Goal: Task Accomplishment & Management: Complete application form

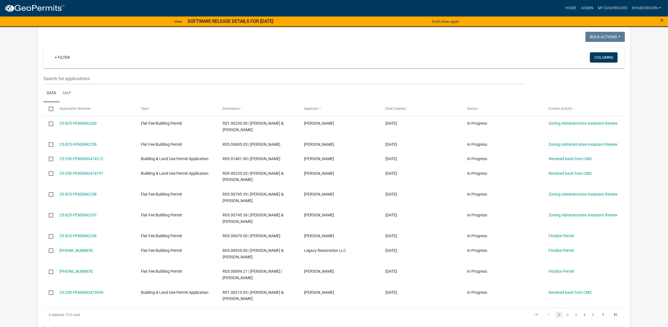
scroll to position [282, 0]
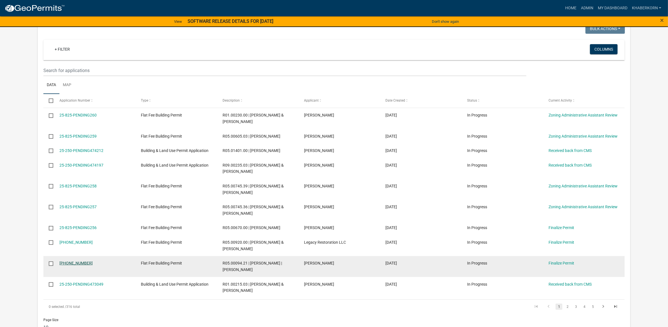
click at [74, 266] on link "[PHONE_NUMBER]" at bounding box center [75, 263] width 33 height 5
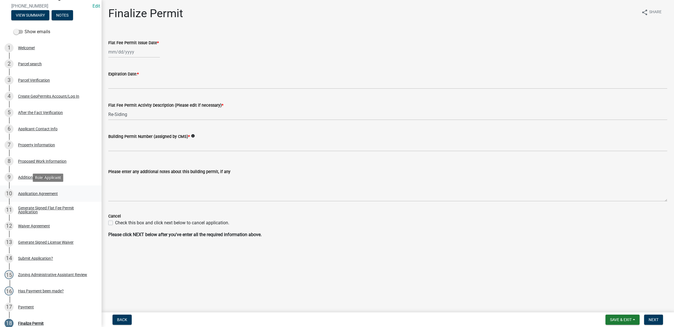
scroll to position [147, 0]
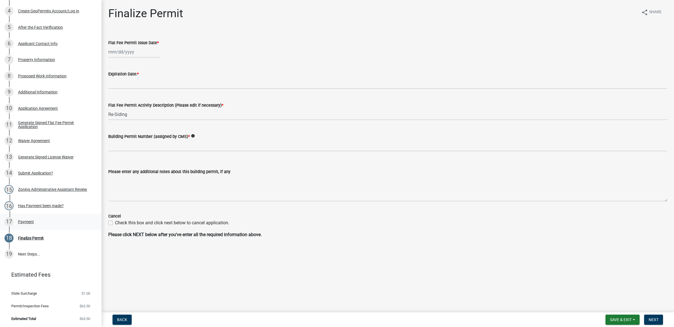
click at [41, 223] on div "17 Payment" at bounding box center [49, 222] width 88 height 9
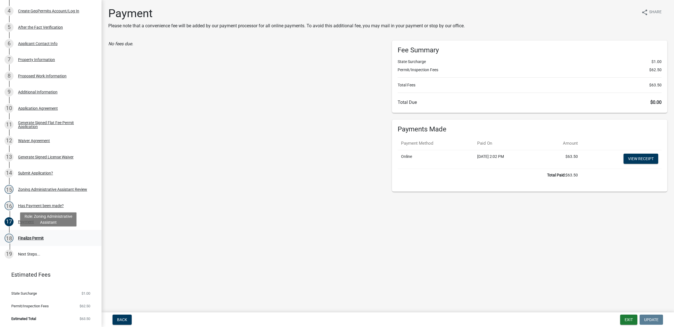
click at [39, 234] on div "18 Finalize Permit" at bounding box center [49, 238] width 88 height 9
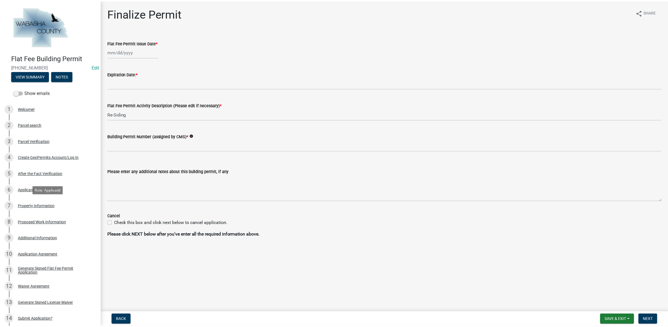
scroll to position [35, 0]
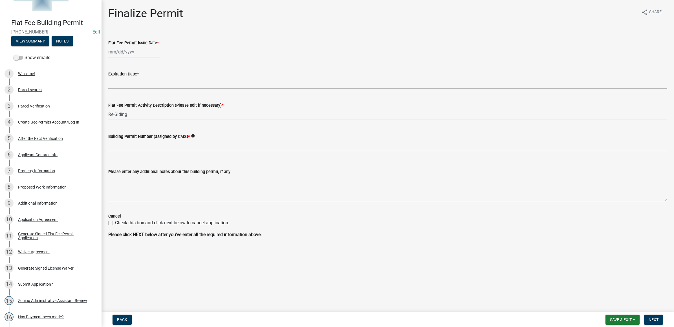
click at [139, 55] on div at bounding box center [134, 52] width 52 height 12
select select "9"
click at [114, 89] on div "8" at bounding box center [113, 91] width 9 height 9
type input "[DATE]"
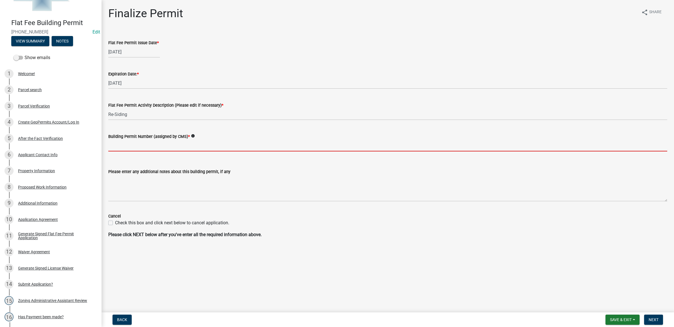
click at [125, 146] on input "Building Permit Number (assigned by CMS) *" at bounding box center [387, 146] width 559 height 12
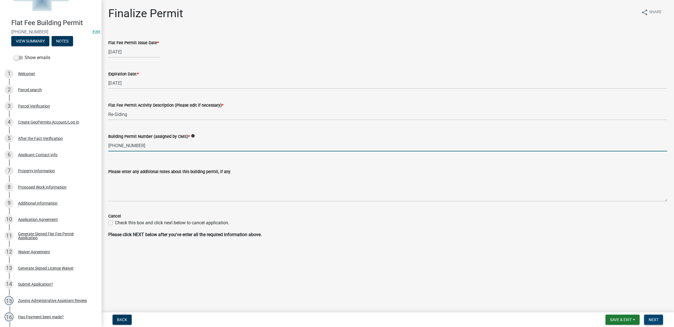
type input "25-250-221"
click at [656, 324] on button "Next" at bounding box center [653, 320] width 19 height 10
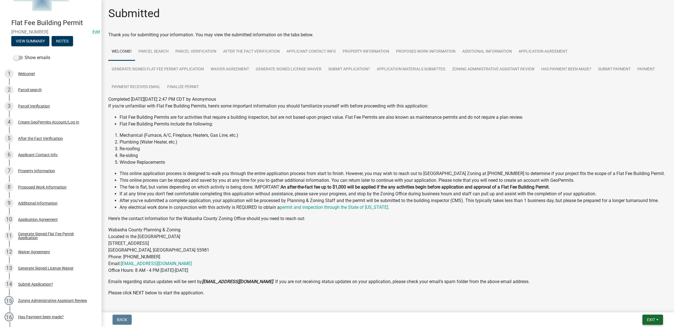
click at [654, 319] on span "Exit" at bounding box center [651, 320] width 8 height 5
click at [643, 306] on button "Save & Exit" at bounding box center [639, 306] width 45 height 14
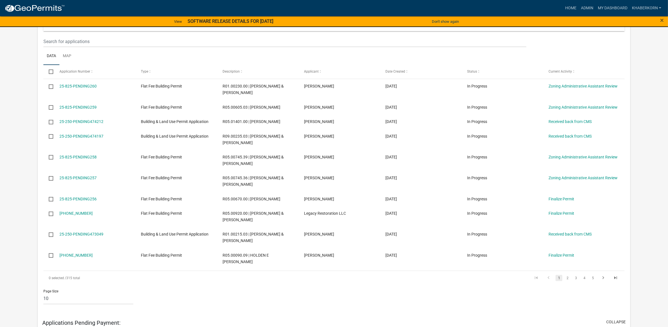
scroll to position [317, 0]
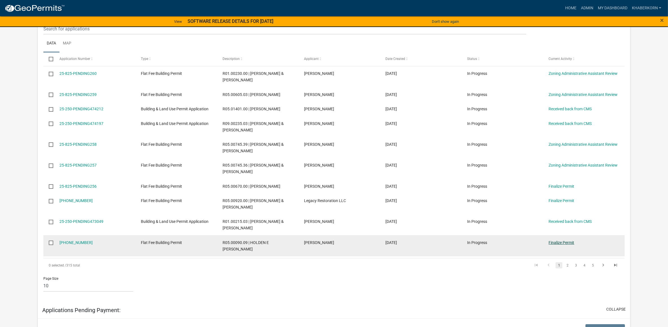
click at [555, 245] on link "Finalize Permit" at bounding box center [562, 243] width 26 height 5
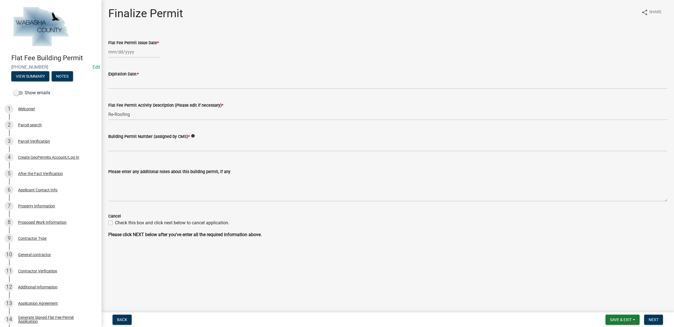
click at [127, 54] on div at bounding box center [134, 52] width 52 height 12
select select "9"
click at [112, 91] on div "8" at bounding box center [113, 91] width 9 height 9
type input "[DATE]"
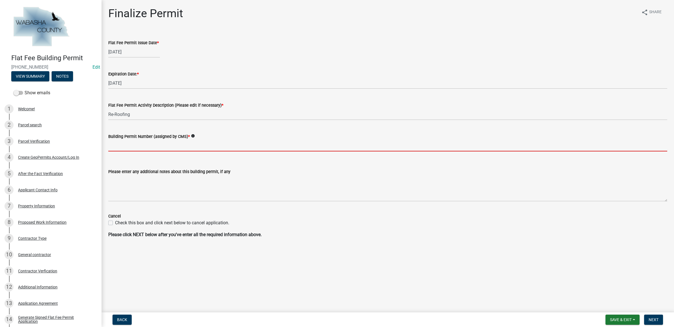
click at [121, 143] on input "Building Permit Number (assigned by CMS) *" at bounding box center [387, 146] width 559 height 12
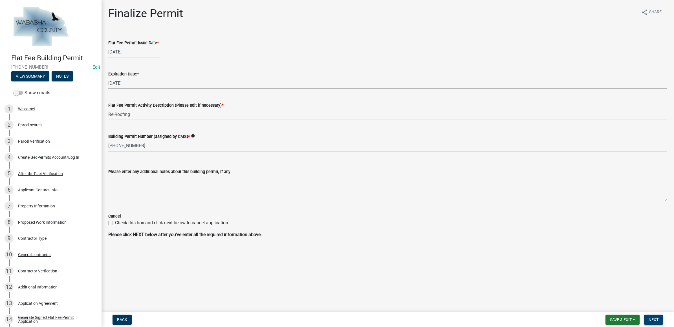
type input "25-250-219"
click at [650, 320] on span "Next" at bounding box center [653, 320] width 10 height 5
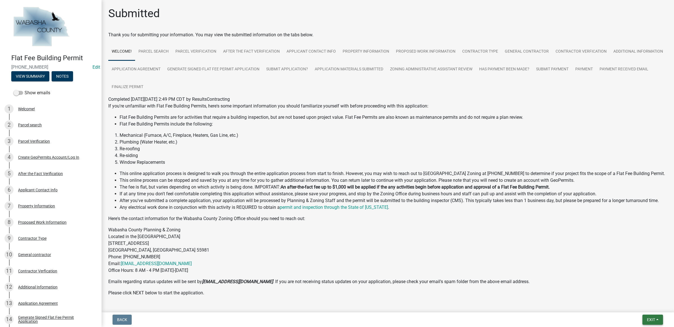
click at [645, 320] on button "Exit" at bounding box center [652, 320] width 21 height 10
click at [640, 309] on button "Save & Exit" at bounding box center [639, 306] width 45 height 14
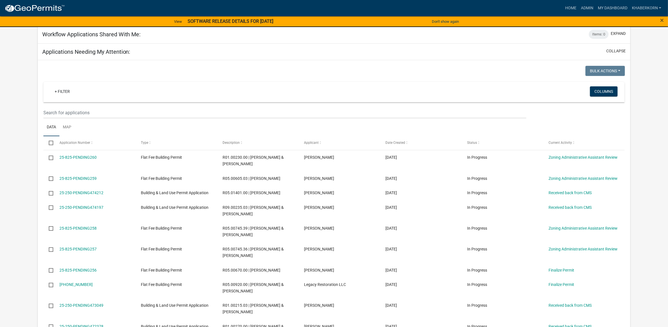
scroll to position [317, 0]
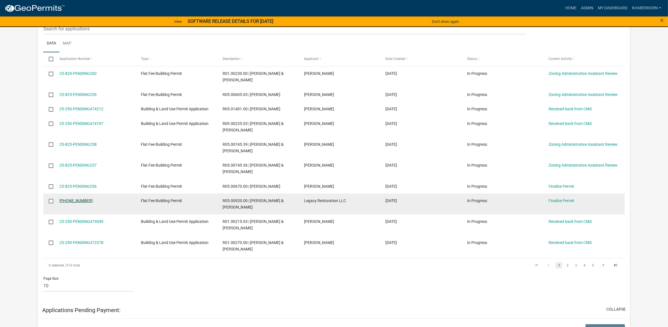
click at [66, 203] on link "25-250-222" at bounding box center [75, 201] width 33 height 5
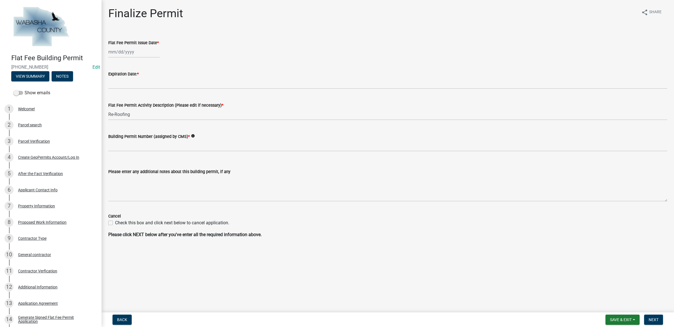
select select "9"
click at [119, 47] on div "Mar Apr May Jun Jul Aug Sep Oct Nov Dec 2025 2026 Mo Tu We Th Fr Sa Su 1 2 3 4 …" at bounding box center [134, 52] width 52 height 12
click at [113, 90] on div "8" at bounding box center [113, 91] width 9 height 9
type input "[DATE]"
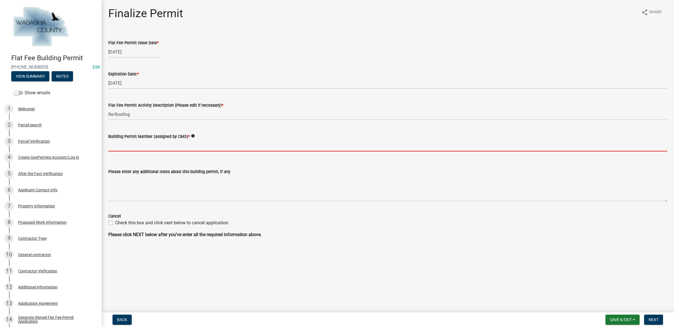
click at [126, 142] on input "Building Permit Number (assigned by CMS) *" at bounding box center [387, 146] width 559 height 12
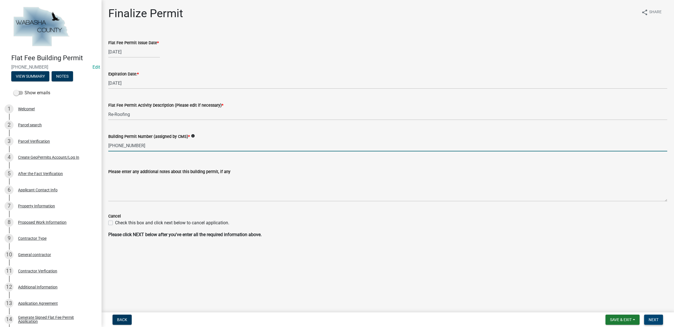
type input "25-250-222"
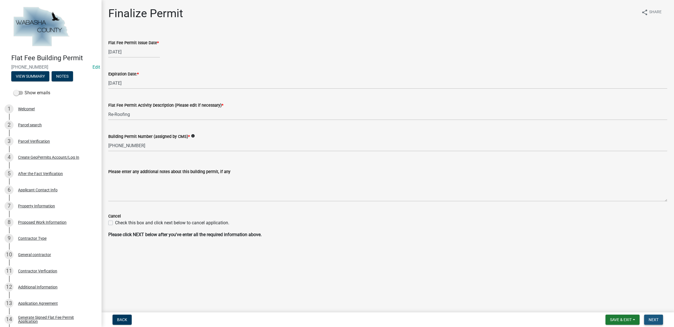
click at [651, 318] on span "Next" at bounding box center [653, 320] width 10 height 5
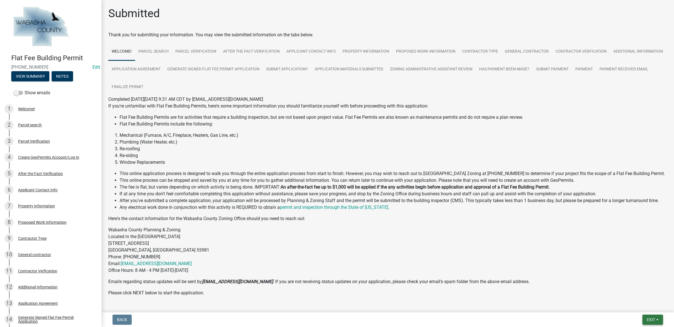
click at [645, 319] on button "Exit" at bounding box center [652, 320] width 21 height 10
click at [639, 307] on button "Save & Exit" at bounding box center [639, 306] width 45 height 14
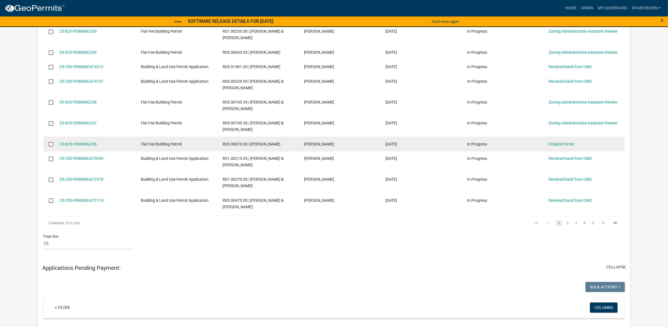
scroll to position [282, 0]
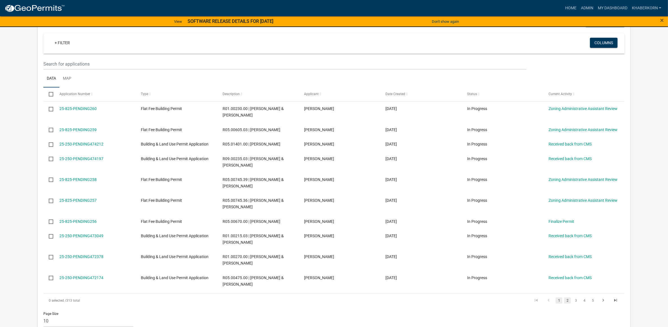
click at [569, 304] on link "2" at bounding box center [567, 301] width 7 height 6
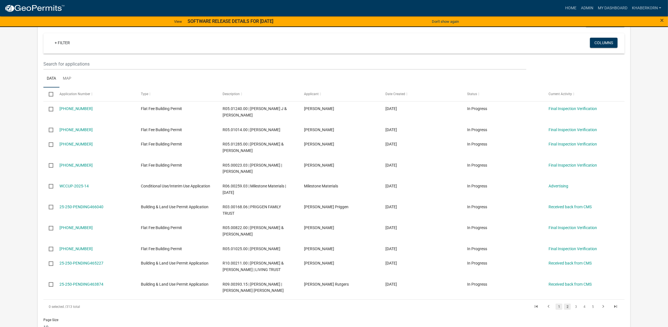
click at [561, 308] on link "1" at bounding box center [559, 307] width 7 height 6
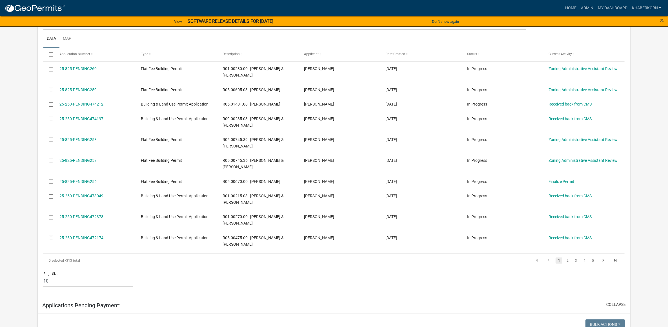
scroll to position [282, 0]
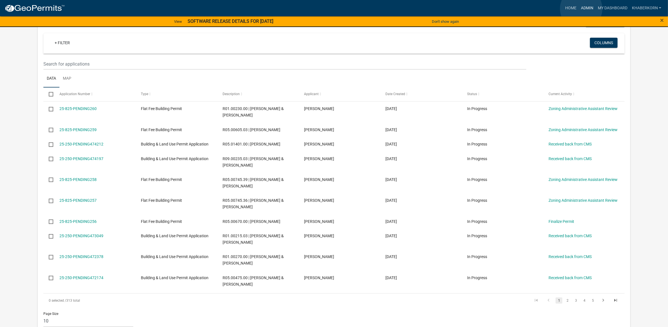
click at [581, 9] on link "Admin" at bounding box center [587, 8] width 17 height 11
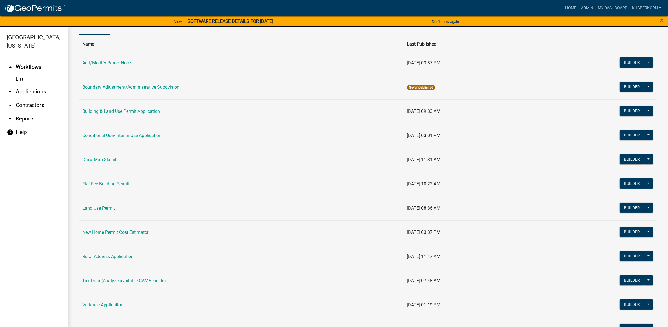
scroll to position [81, 0]
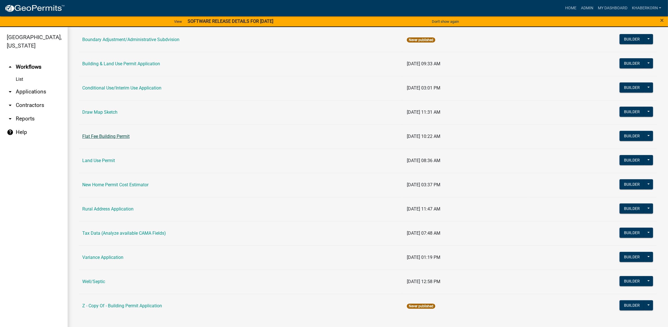
click at [89, 135] on link "Flat Fee Building Permit" at bounding box center [105, 136] width 47 height 5
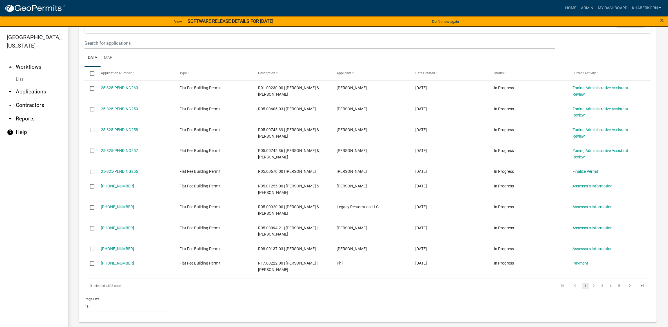
scroll to position [466, 0]
click at [623, 6] on link "My Dashboard" at bounding box center [613, 8] width 34 height 11
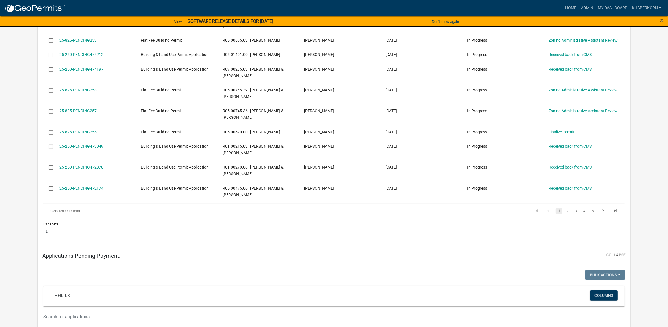
scroll to position [324, 0]
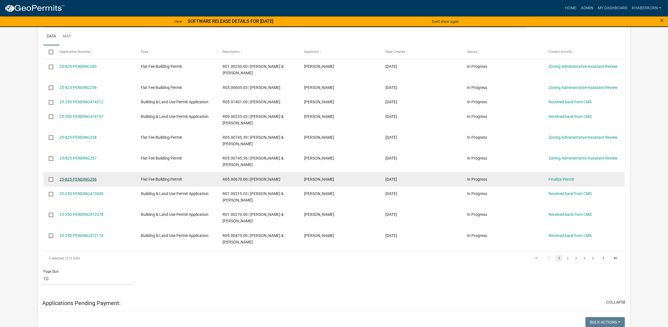
click at [74, 182] on link "25-825-PENDING256" at bounding box center [77, 179] width 37 height 5
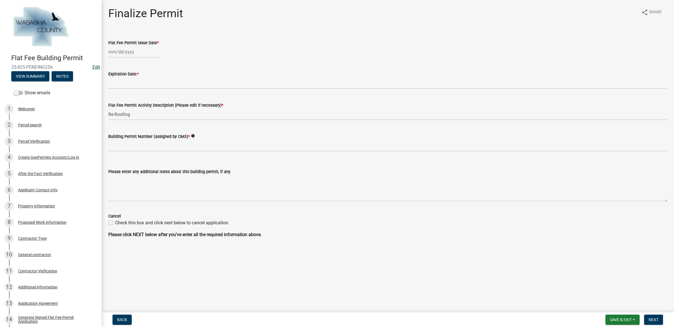
click at [92, 68] on link "Edit" at bounding box center [96, 67] width 8 height 5
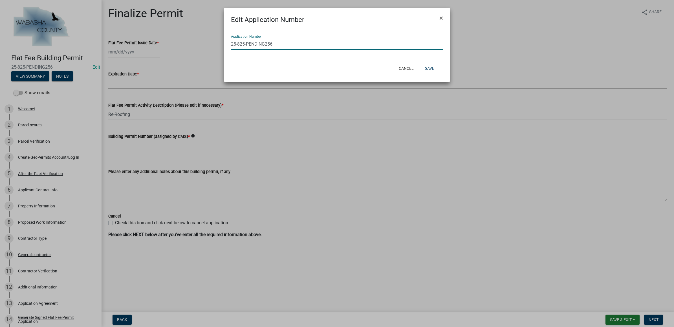
drag, startPoint x: 273, startPoint y: 42, endPoint x: 238, endPoint y: 46, distance: 35.4
click at [238, 46] on input "25-825-PENDING256" at bounding box center [337, 44] width 212 height 12
type input "[PHONE_NUMBER]"
click at [431, 64] on button "Save" at bounding box center [429, 68] width 18 height 10
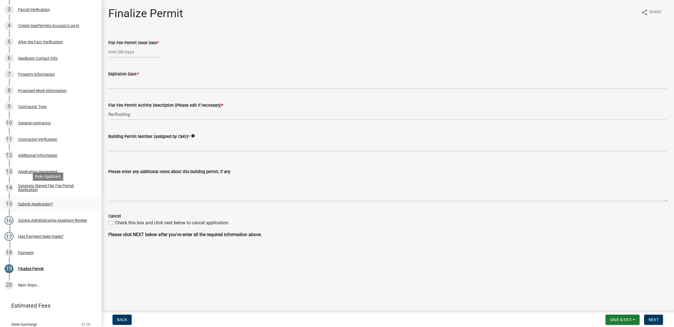
scroll to position [141, 0]
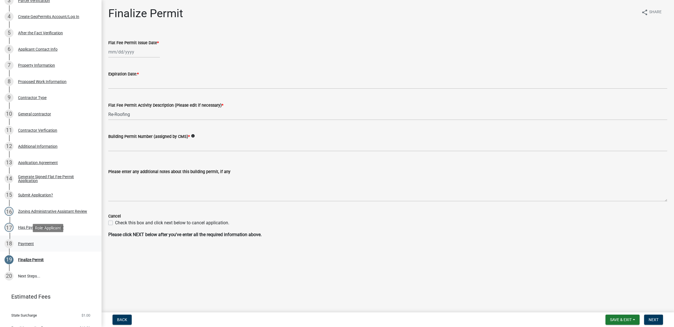
click at [39, 241] on div "18 Payment" at bounding box center [49, 244] width 88 height 9
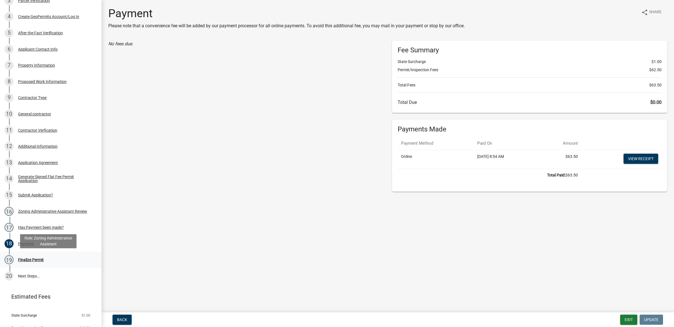
click at [41, 256] on div "19 Finalize Permit" at bounding box center [49, 260] width 88 height 9
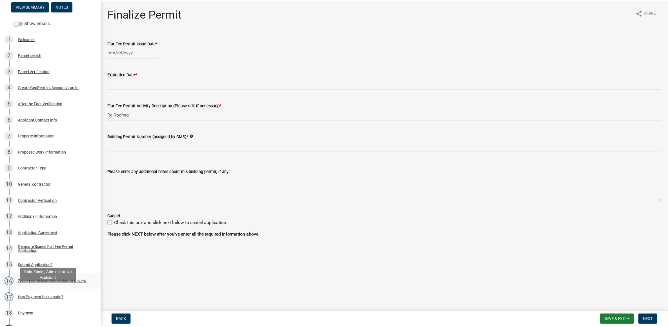
scroll to position [0, 0]
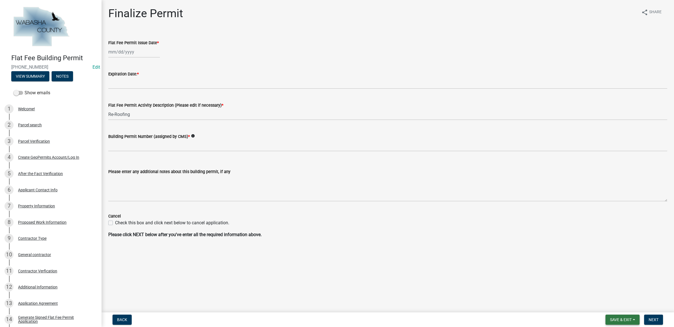
click at [606, 323] on button "Save & Exit" at bounding box center [622, 320] width 34 height 10
click at [609, 308] on button "Save & Exit" at bounding box center [616, 306] width 45 height 14
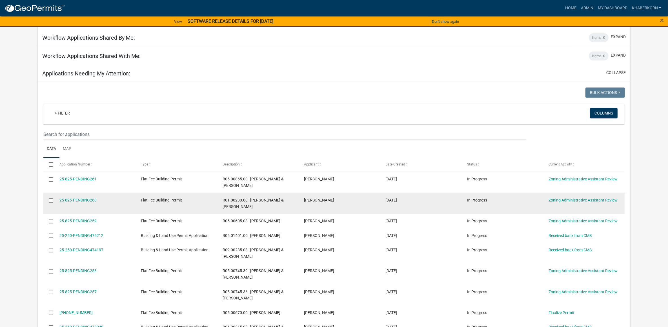
scroll to position [247, 0]
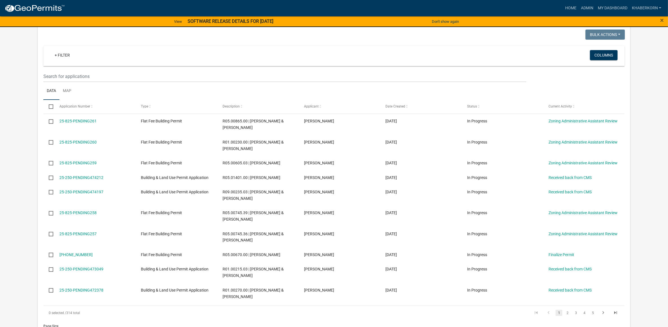
scroll to position [282, 0]
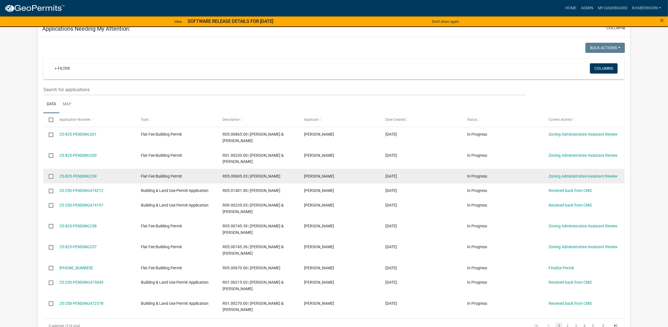
scroll to position [310, 0]
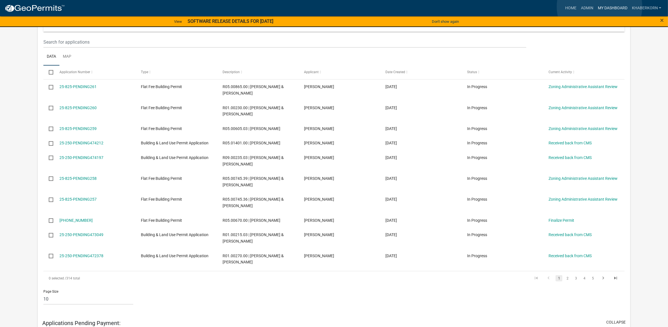
click at [600, 6] on link "My Dashboard" at bounding box center [613, 8] width 34 height 11
click at [594, 5] on link "Admin" at bounding box center [587, 8] width 17 height 11
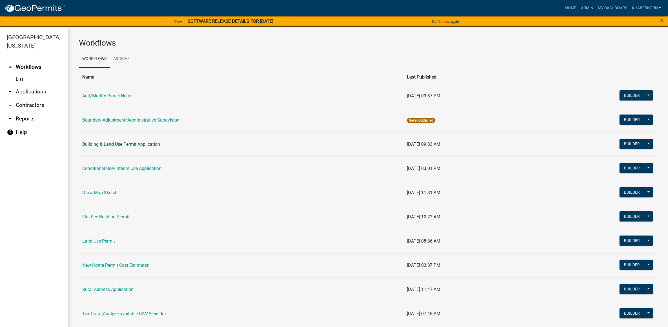
click at [99, 143] on link "Building & Land Use Permit Application" at bounding box center [121, 144] width 78 height 5
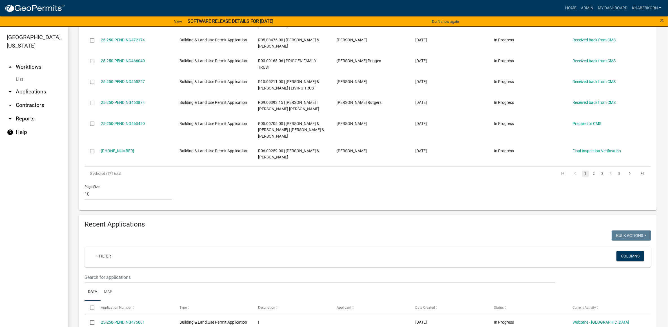
scroll to position [181, 0]
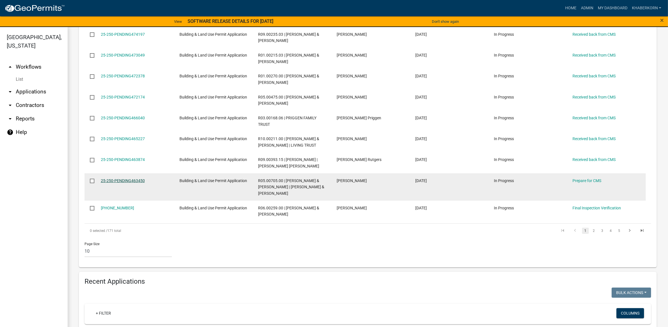
click at [113, 183] on link "25-250-PENDING463450" at bounding box center [123, 181] width 44 height 5
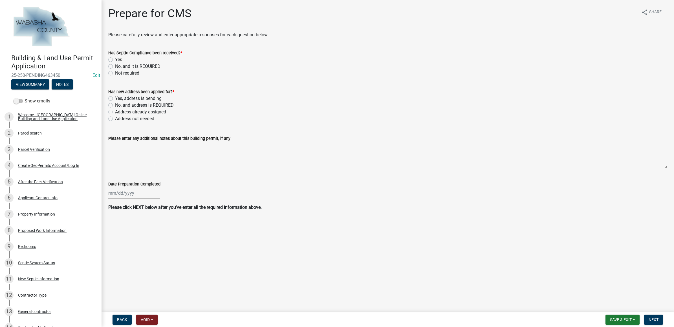
click at [117, 58] on label "Yes" at bounding box center [118, 59] width 7 height 7
click at [117, 58] on input "Yes" at bounding box center [117, 58] width 4 height 4
radio input "true"
click at [131, 99] on label "Yes, address is pending" at bounding box center [138, 98] width 47 height 7
click at [119, 99] on input "Yes, address is pending" at bounding box center [117, 97] width 4 height 4
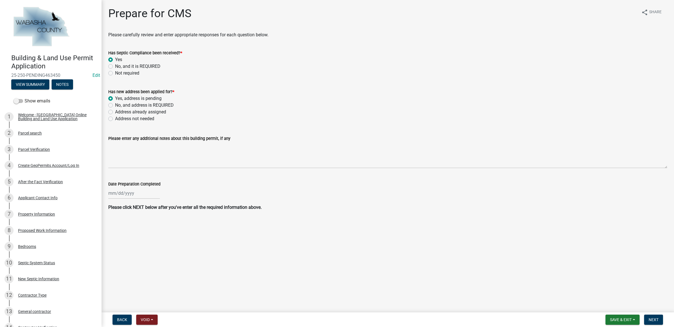
radio input "true"
click at [130, 190] on div at bounding box center [134, 194] width 52 height 12
select select "9"
select select "2025"
click at [116, 234] on div "8" at bounding box center [113, 232] width 9 height 9
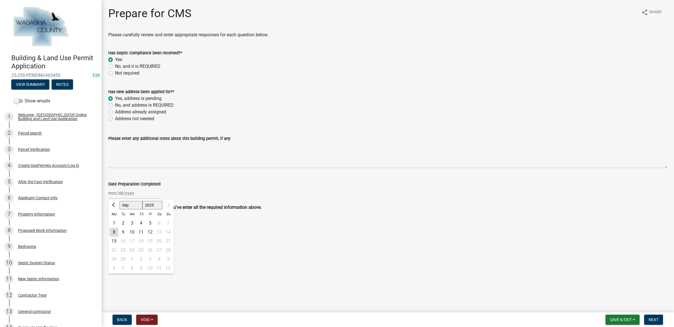
type input "[DATE]"
click at [659, 322] on button "Next" at bounding box center [653, 320] width 19 height 10
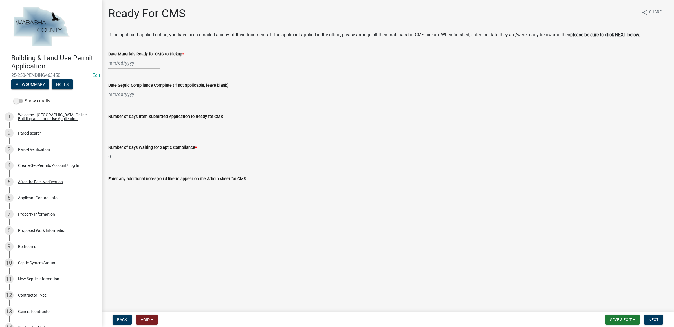
click at [130, 59] on div at bounding box center [134, 63] width 52 height 12
select select "9"
select select "2025"
click at [114, 104] on div "8" at bounding box center [113, 102] width 9 height 9
type input "[DATE]"
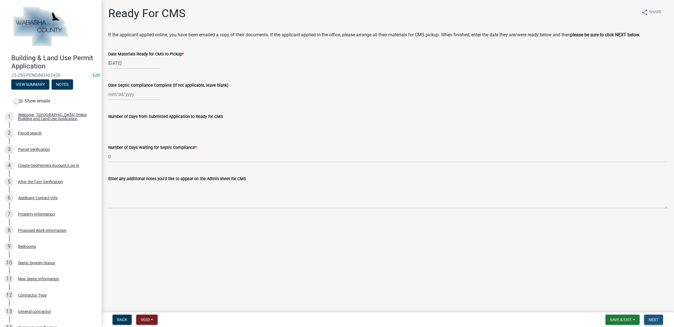
click at [650, 318] on span "Next" at bounding box center [653, 320] width 10 height 5
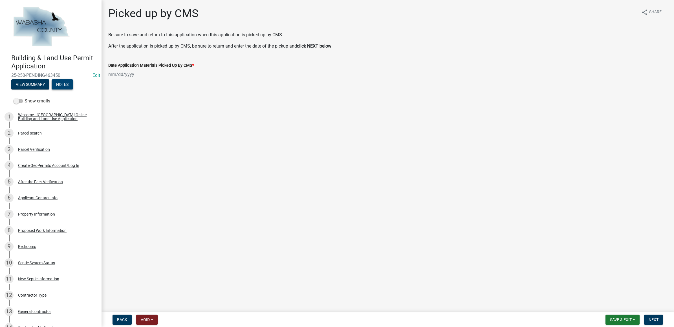
click at [64, 83] on button "Notes" at bounding box center [62, 84] width 21 height 10
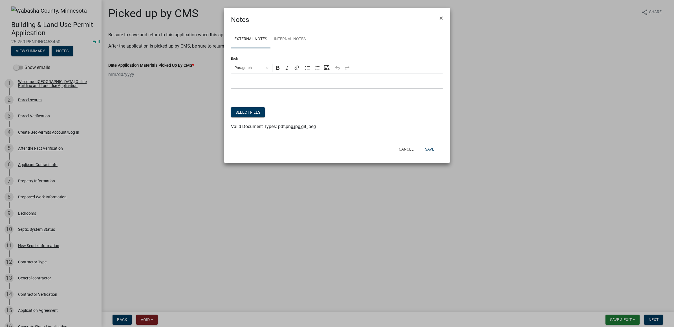
click at [255, 82] on p "Editor editing area: main. Press Alt+0 for help." at bounding box center [337, 81] width 206 height 7
click at [434, 150] on button "Save" at bounding box center [429, 149] width 18 height 10
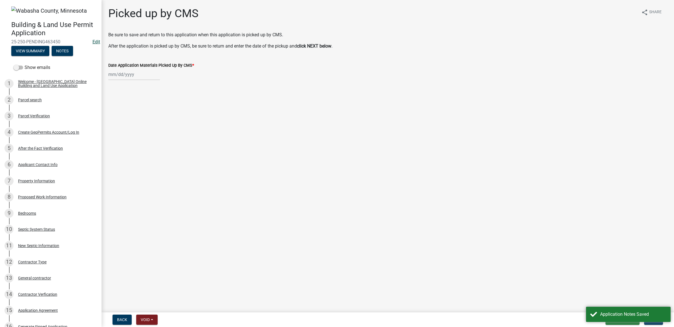
click at [92, 40] on link "Edit" at bounding box center [96, 41] width 8 height 5
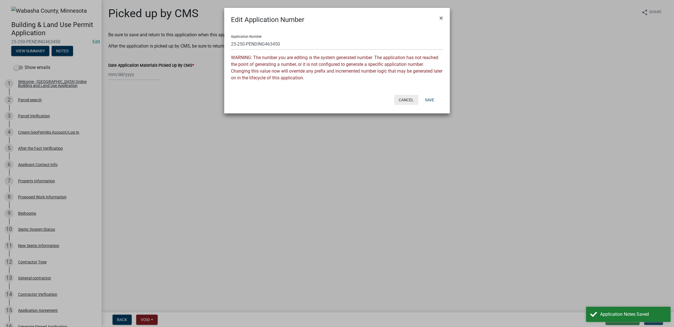
click at [400, 97] on button "Cancel" at bounding box center [406, 100] width 24 height 10
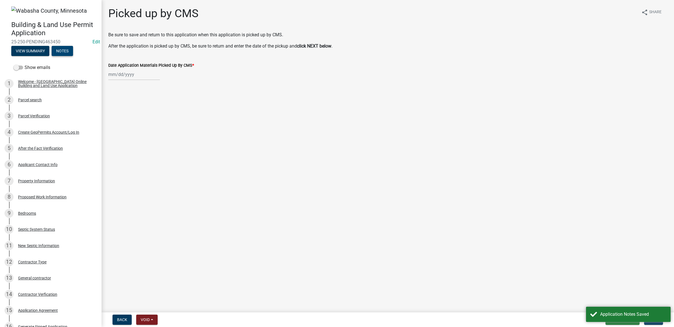
click at [69, 51] on button "Notes" at bounding box center [62, 51] width 21 height 10
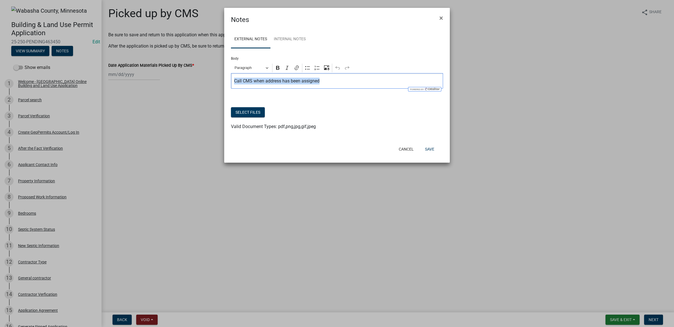
drag, startPoint x: 322, startPoint y: 84, endPoint x: 223, endPoint y: 88, distance: 98.2
click at [223, 88] on ngb-modal-window "Notes × External Notes Internal Notes Body Rich Text Editor Paragraph Bold Ital…" at bounding box center [337, 163] width 674 height 327
click at [285, 39] on link "Internal Notes" at bounding box center [289, 39] width 39 height 18
click at [251, 82] on p "Editor editing area: main. Press Alt+0 for help." at bounding box center [337, 81] width 206 height 7
click at [430, 144] on div "Cancel Save" at bounding box center [373, 149] width 139 height 15
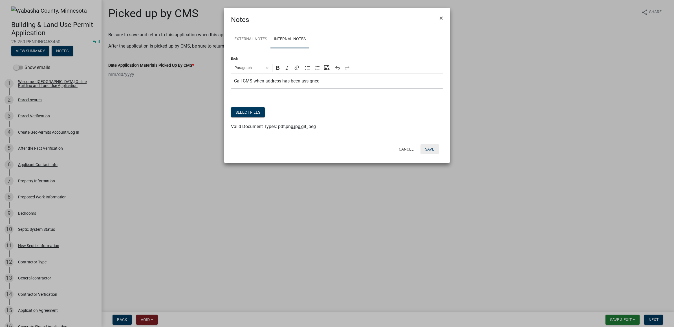
click at [430, 151] on button "Save" at bounding box center [429, 149] width 18 height 10
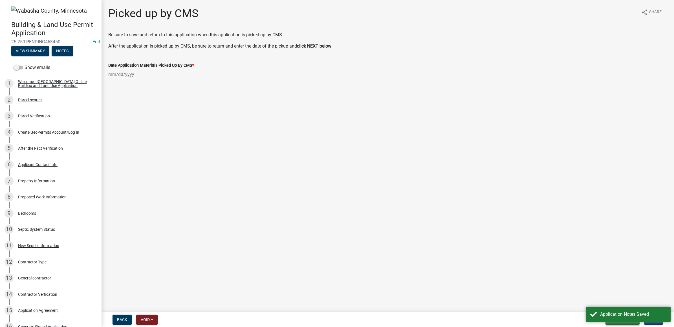
click at [619, 323] on button "Save & Exit" at bounding box center [622, 320] width 34 height 10
click at [617, 305] on button "Save & Exit" at bounding box center [616, 306] width 45 height 14
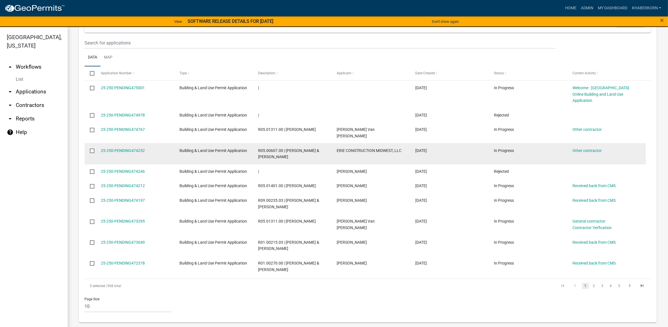
scroll to position [498, 0]
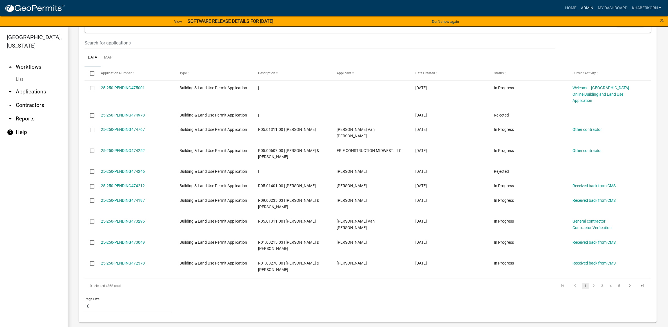
click at [583, 8] on link "Admin" at bounding box center [587, 8] width 17 height 11
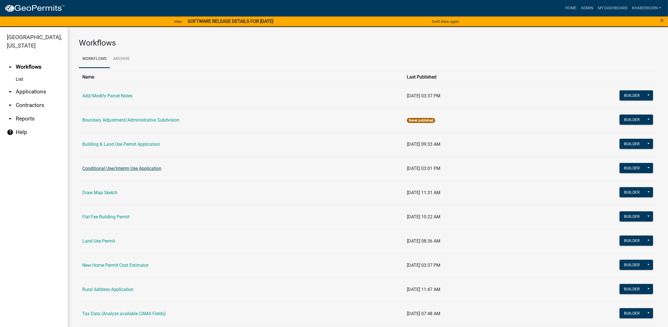
click at [101, 166] on link "Conditional Use/Interim Use Application" at bounding box center [121, 168] width 79 height 5
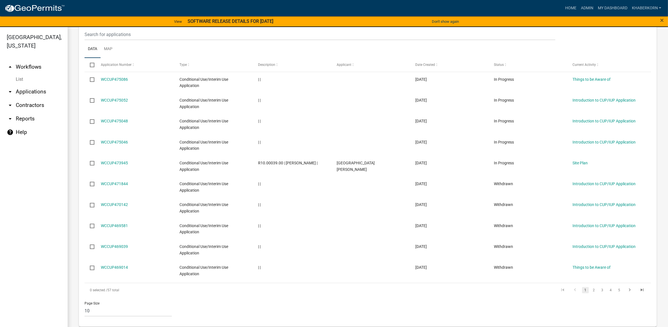
scroll to position [378, 0]
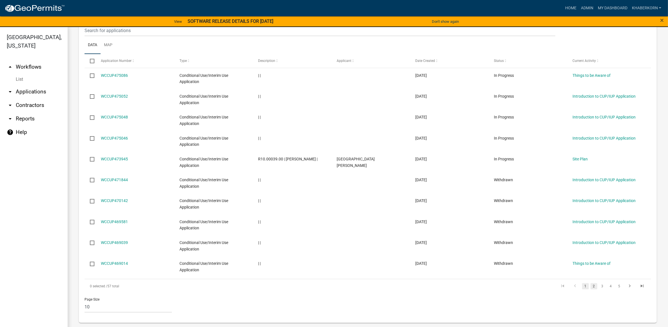
click at [591, 285] on link "2" at bounding box center [594, 287] width 7 height 6
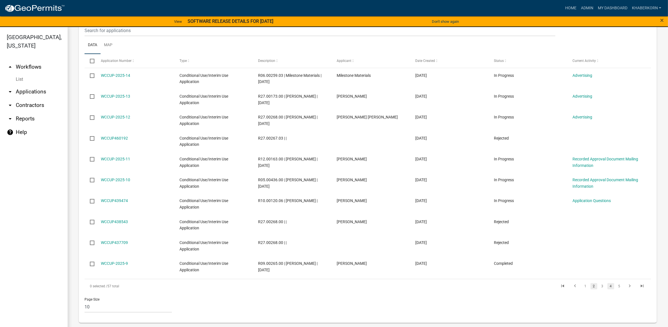
click at [608, 288] on link "4" at bounding box center [611, 287] width 7 height 6
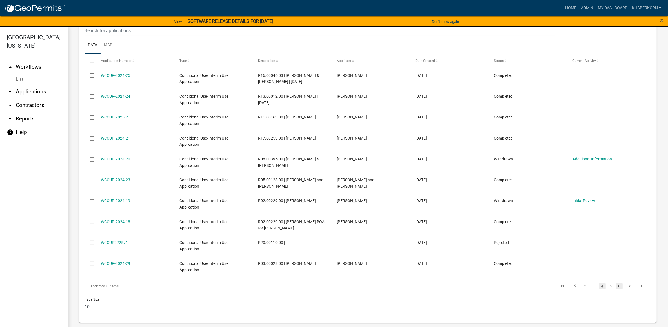
click at [616, 288] on link "6" at bounding box center [619, 287] width 7 height 6
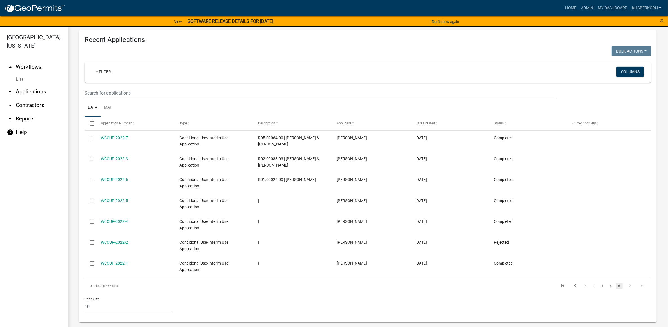
scroll to position [315, 0]
click at [608, 288] on link "5" at bounding box center [611, 287] width 7 height 6
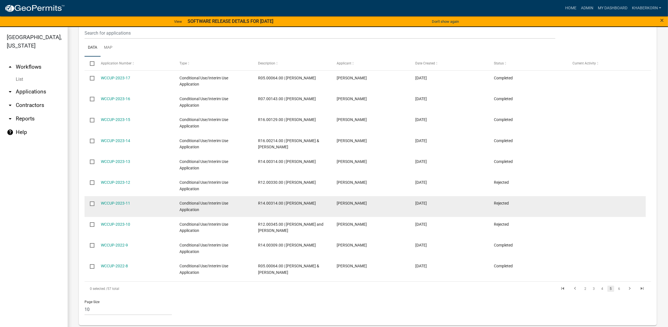
scroll to position [378, 0]
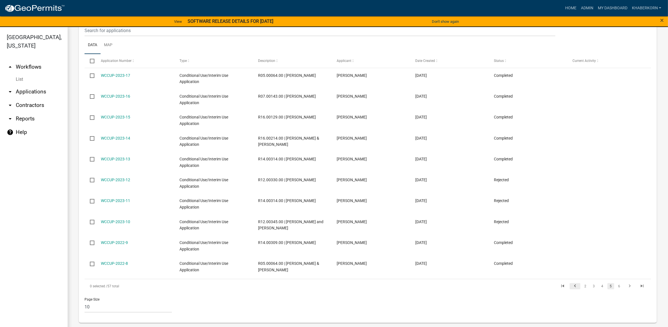
click at [572, 287] on icon "go to previous page" at bounding box center [575, 287] width 7 height 7
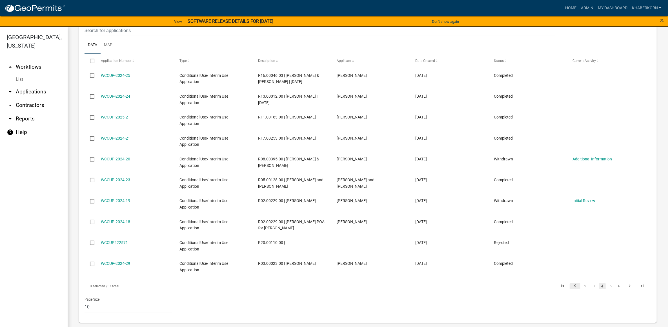
click at [572, 287] on icon "go to previous page" at bounding box center [575, 287] width 7 height 7
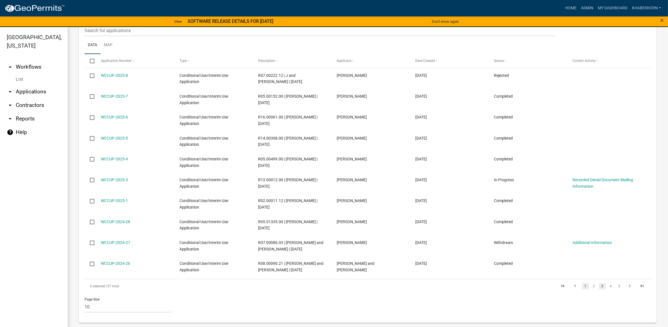
click at [582, 287] on link "1" at bounding box center [585, 287] width 7 height 6
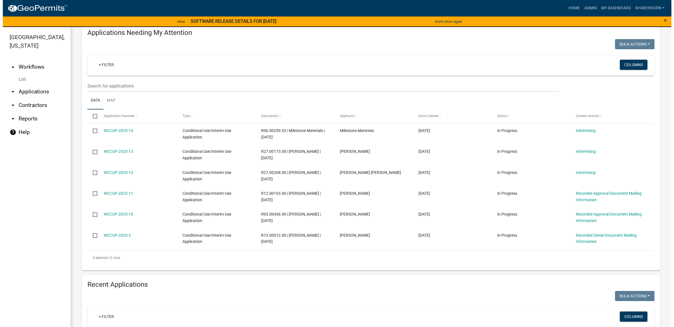
scroll to position [61, 0]
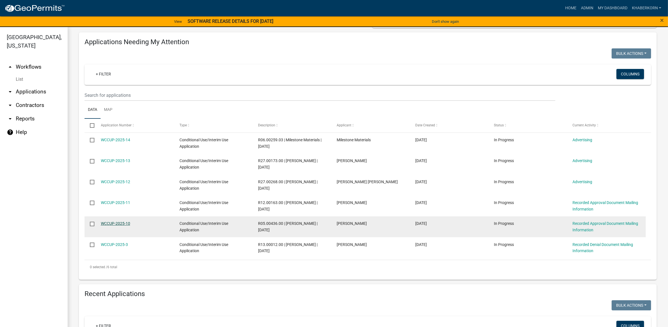
click at [125, 223] on link "WCCUP-2025-10" at bounding box center [115, 224] width 29 height 5
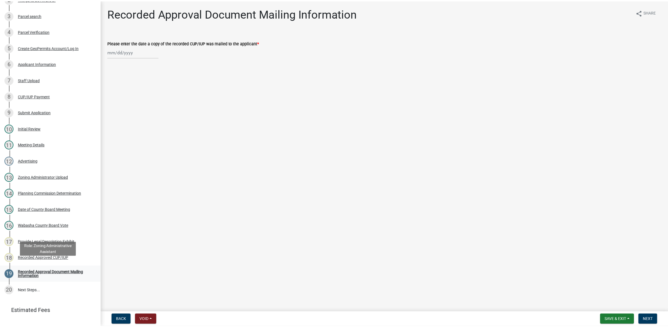
scroll to position [141, 0]
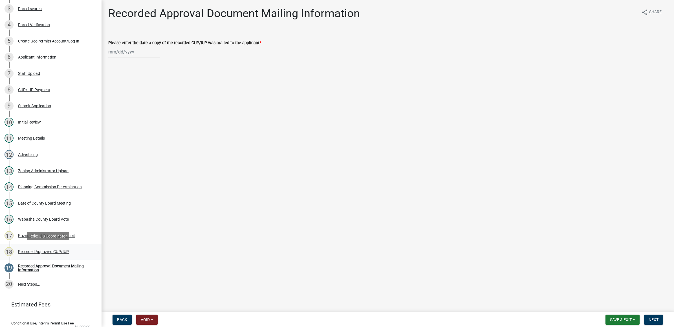
click at [40, 251] on div "Recorded Approved CUP/IUP" at bounding box center [43, 252] width 51 height 4
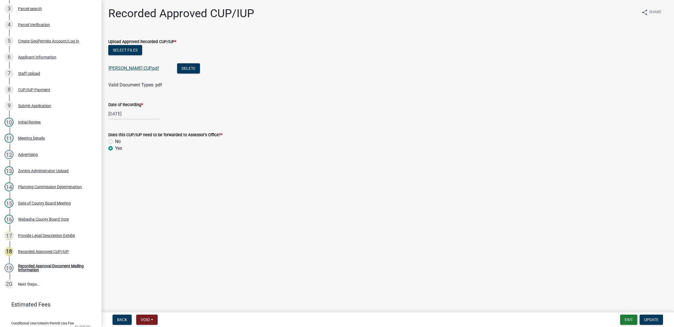
click at [126, 66] on link "Baker CUP.pdf" at bounding box center [134, 68] width 50 height 5
click at [46, 268] on div "Recorded Approval Document Mailing Information" at bounding box center [55, 268] width 74 height 8
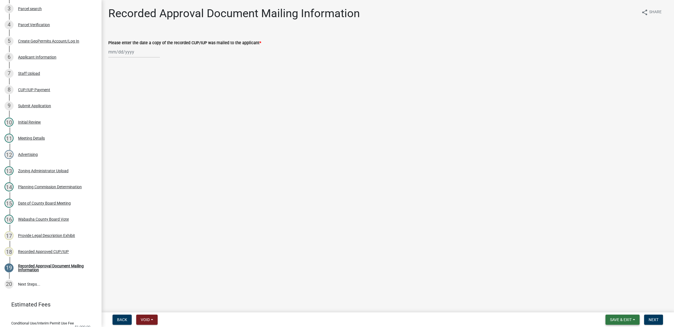
click at [618, 320] on span "Save & Exit" at bounding box center [621, 320] width 22 height 5
click at [616, 308] on button "Save & Exit" at bounding box center [616, 306] width 45 height 14
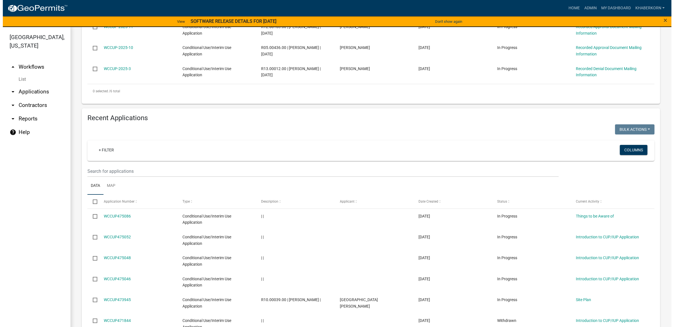
scroll to position [96, 0]
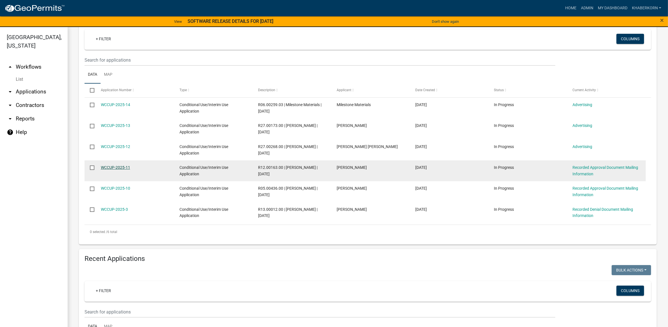
click at [117, 167] on link "WCCUP-2025-11" at bounding box center [115, 167] width 29 height 5
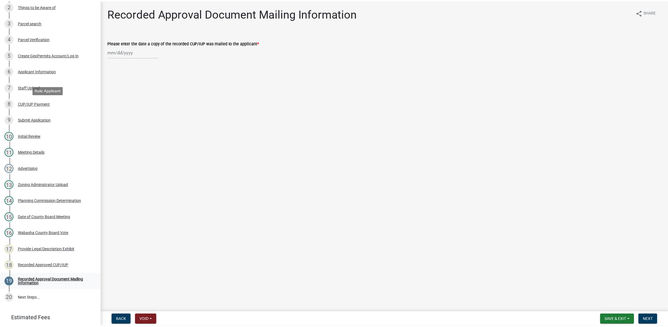
scroll to position [141, 0]
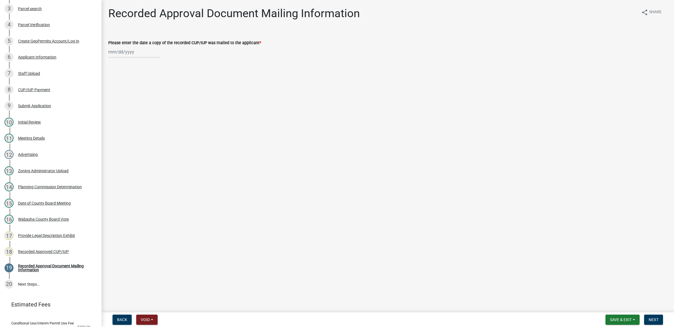
click at [49, 250] on div "Recorded Approved CUP/IUP" at bounding box center [43, 252] width 51 height 4
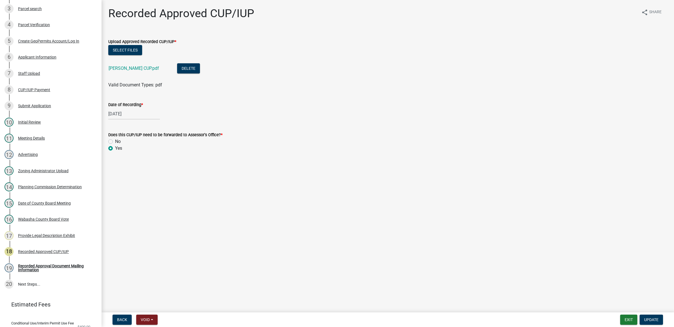
click at [131, 71] on div "Wagner CUP.pdf" at bounding box center [138, 69] width 59 height 12
click at [131, 69] on link "Wagner CUP.pdf" at bounding box center [134, 68] width 50 height 5
click at [43, 269] on div "Recorded Approval Document Mailing Information" at bounding box center [55, 268] width 74 height 8
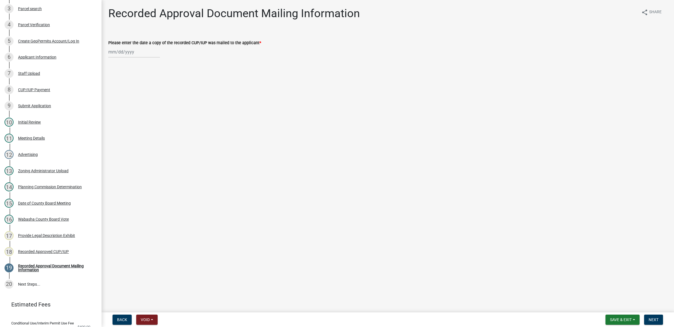
select select "9"
click at [141, 52] on div "Aug Sep 2025 Mo Tu We Th Fr Sa Su 1 2 3 4 5 6 7 8 9 10 11 12 13 14 15 16 17 18 …" at bounding box center [134, 52] width 52 height 12
click at [113, 92] on div "8" at bounding box center [113, 91] width 9 height 9
type input "[DATE]"
click at [652, 320] on span "Next" at bounding box center [653, 320] width 10 height 5
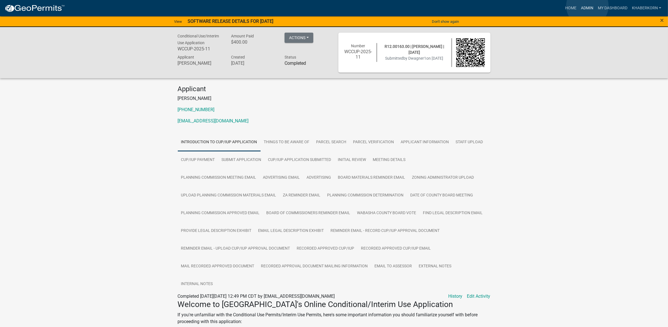
click at [588, 6] on link "Admin" at bounding box center [587, 8] width 17 height 11
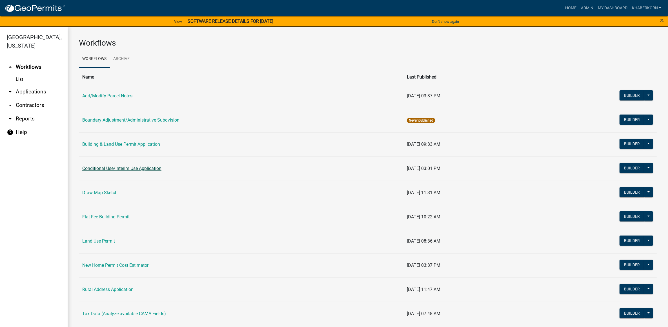
click at [111, 169] on link "Conditional Use/Interim Use Application" at bounding box center [121, 168] width 79 height 5
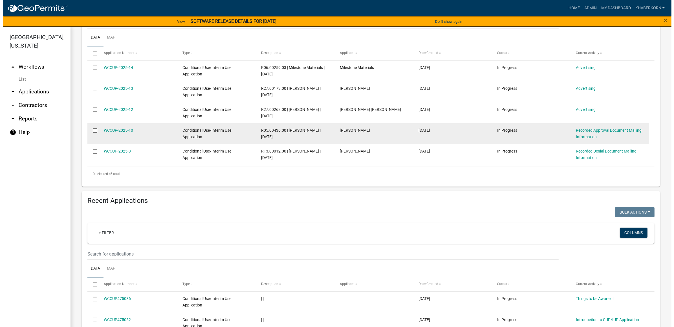
scroll to position [141, 0]
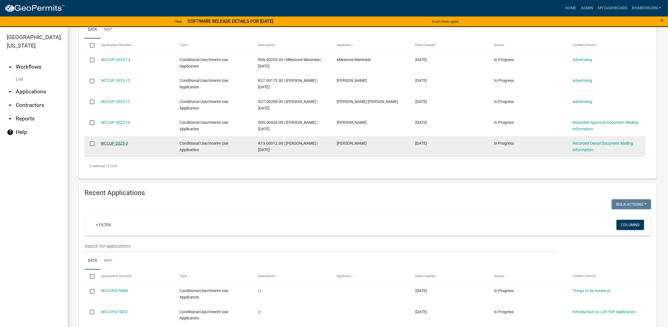
click at [122, 143] on link "WCCUP-2025-3" at bounding box center [114, 143] width 27 height 5
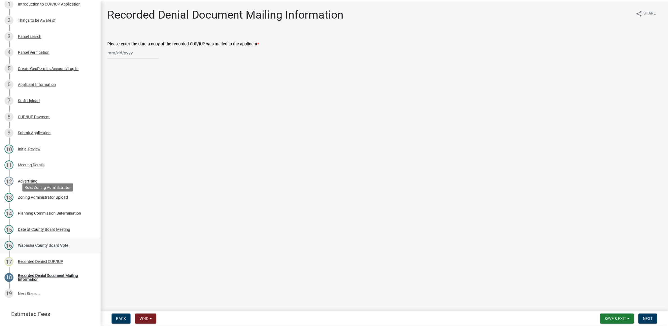
scroll to position [141, 0]
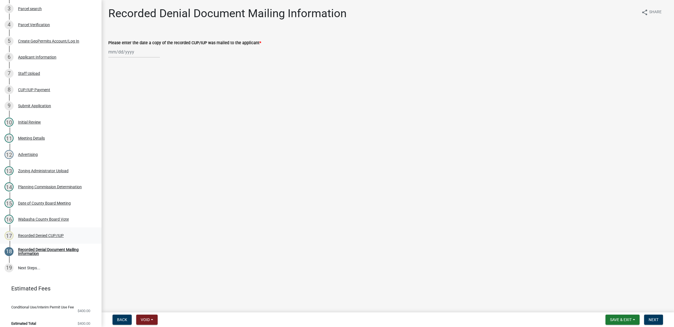
click at [31, 234] on div "Recorded Denied CUP/IUP" at bounding box center [41, 236] width 46 height 4
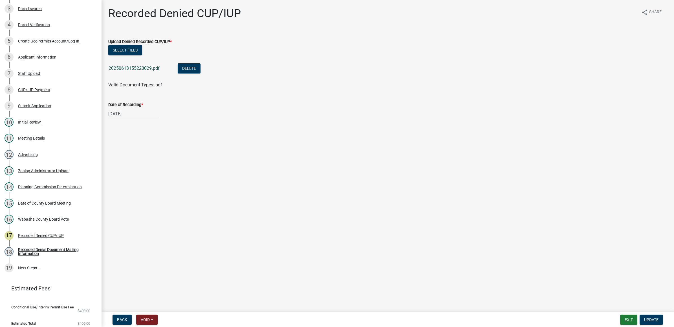
click at [129, 68] on link "20250613155223029.pdf" at bounding box center [134, 68] width 51 height 5
click at [40, 251] on div "Recorded Denial Document Mailing Information" at bounding box center [55, 252] width 74 height 8
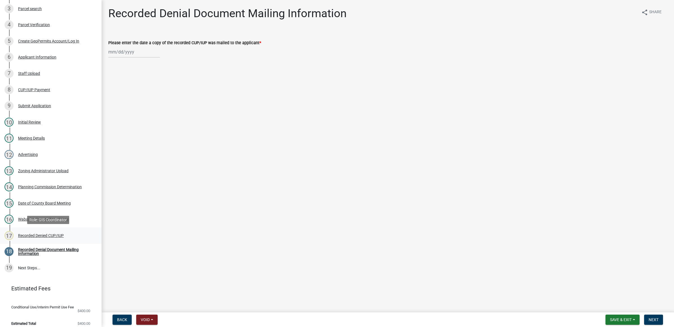
click at [37, 236] on div "Recorded Denied CUP/IUP" at bounding box center [41, 236] width 46 height 4
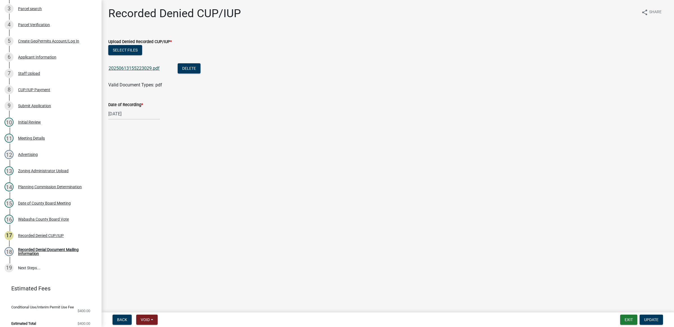
click at [130, 70] on link "20250613155223029.pdf" at bounding box center [134, 68] width 51 height 5
click at [50, 254] on div "Recorded Denial Document Mailing Information" at bounding box center [55, 252] width 74 height 8
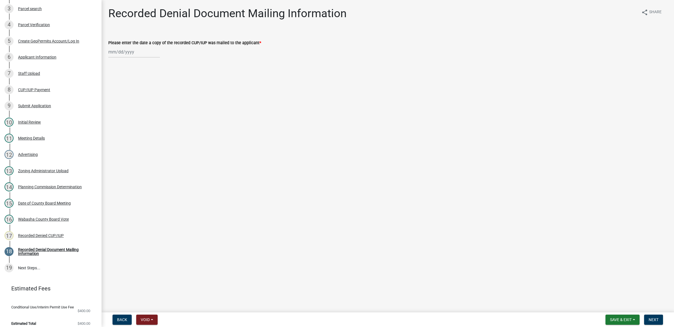
click at [134, 50] on div at bounding box center [134, 52] width 52 height 12
click at [114, 65] on button "Previous month" at bounding box center [113, 63] width 7 height 9
click at [114, 65] on div at bounding box center [113, 63] width 11 height 9
click at [169, 62] on button "Next month" at bounding box center [168, 63] width 7 height 9
select select "9"
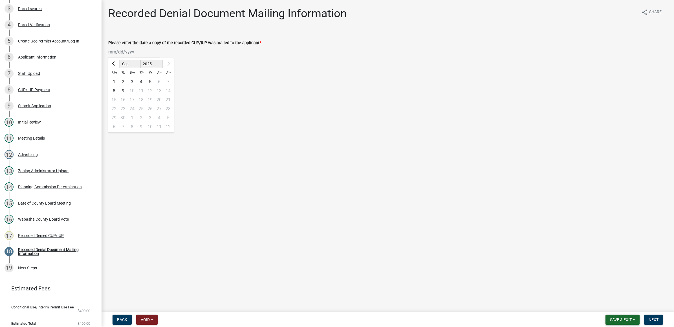
click at [610, 319] on span "Save & Exit" at bounding box center [621, 320] width 22 height 5
click at [609, 309] on button "Save & Exit" at bounding box center [616, 306] width 45 height 14
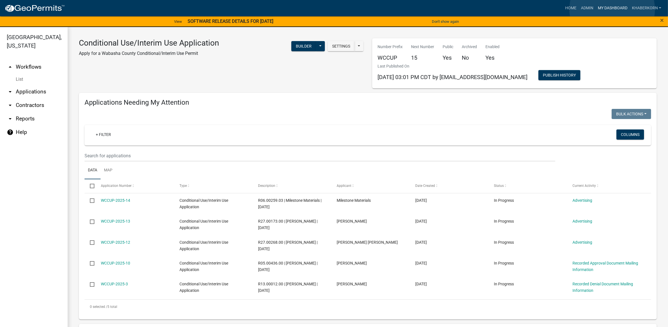
click at [612, 9] on link "My Dashboard" at bounding box center [613, 8] width 34 height 11
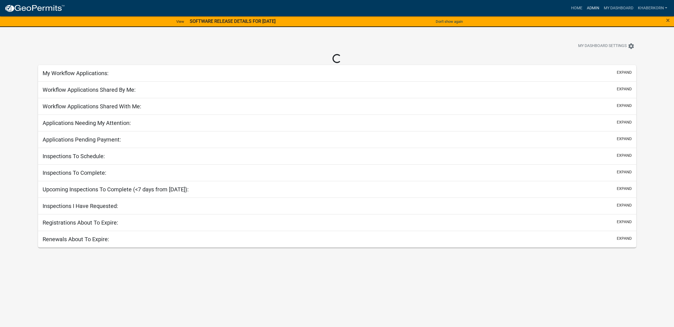
click at [594, 7] on link "Admin" at bounding box center [592, 8] width 17 height 11
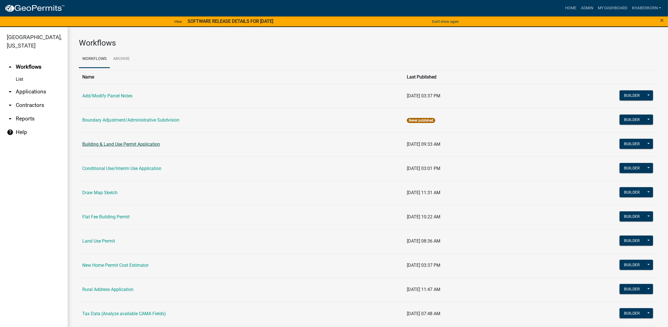
click at [92, 144] on link "Building & Land Use Permit Application" at bounding box center [121, 144] width 78 height 5
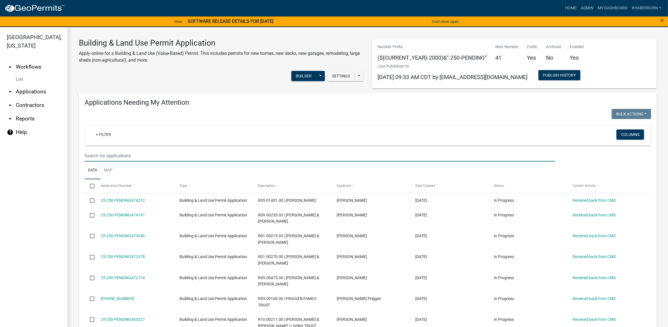
click at [135, 156] on input "text" at bounding box center [320, 156] width 471 height 12
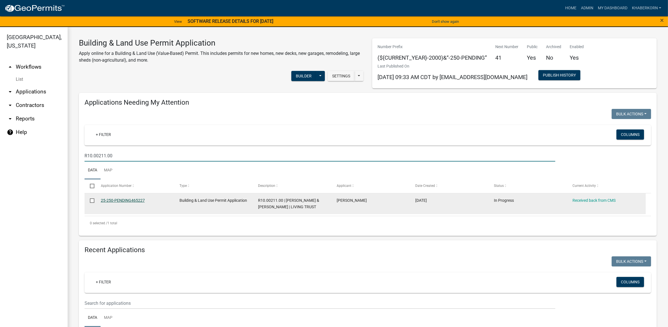
type input "R10.00211.00"
click at [133, 200] on link "25-250-PENDING465227" at bounding box center [123, 200] width 44 height 5
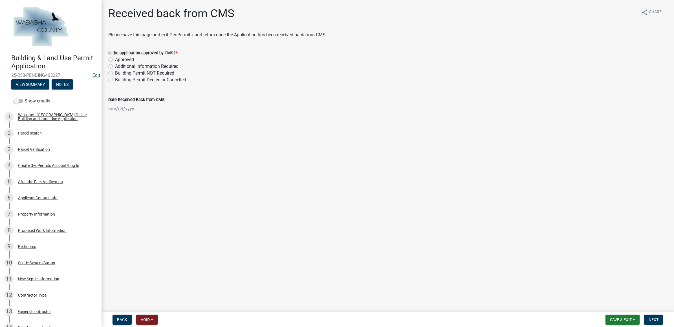
click at [92, 75] on link "Edit" at bounding box center [96, 75] width 8 height 5
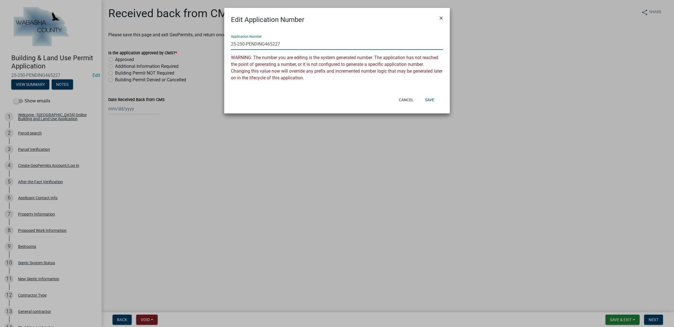
drag, startPoint x: 285, startPoint y: 45, endPoint x: 246, endPoint y: 43, distance: 39.0
click at [246, 43] on input "25-250-PENDING465227" at bounding box center [337, 44] width 212 height 12
type input "[PHONE_NUMBER]"
click at [433, 97] on button "Save" at bounding box center [429, 100] width 18 height 10
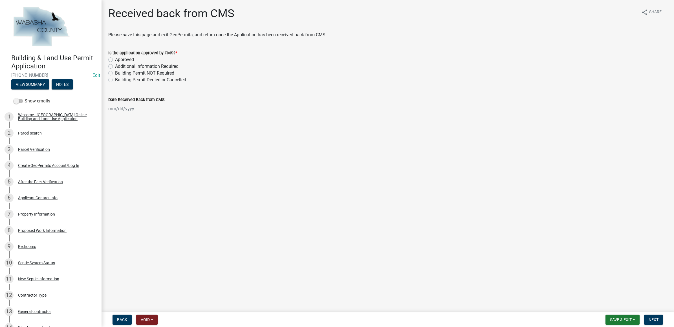
click at [131, 59] on label "Approved" at bounding box center [124, 59] width 19 height 7
click at [119, 59] on input "Approved" at bounding box center [117, 58] width 4 height 4
radio input "true"
click at [131, 110] on div at bounding box center [134, 109] width 52 height 12
select select "9"
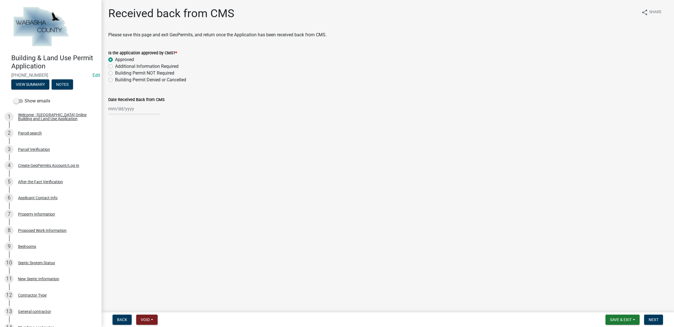
select select "2025"
click at [149, 138] on div "5" at bounding box center [149, 138] width 9 height 9
type input "[DATE]"
click at [654, 319] on span "Next" at bounding box center [653, 320] width 10 height 5
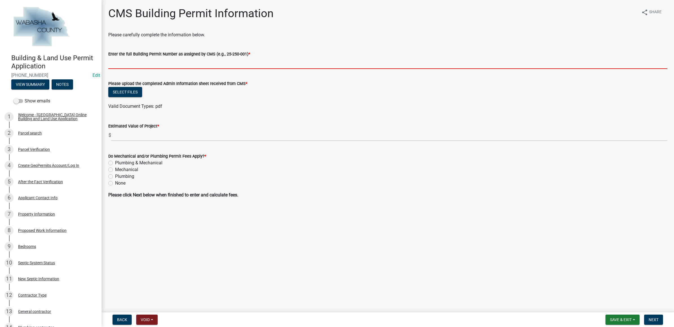
click at [193, 61] on input "Enter the full Building Permit Number as assigned by CMS (e.g., 25-250-001) *" at bounding box center [387, 63] width 559 height 12
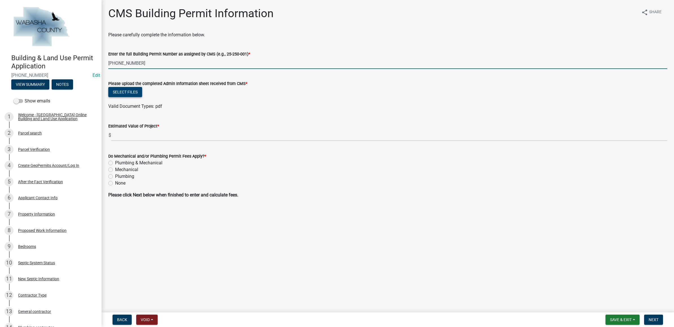
type input "[PHONE_NUMBER]"
click at [117, 97] on button "Select files" at bounding box center [125, 92] width 34 height 10
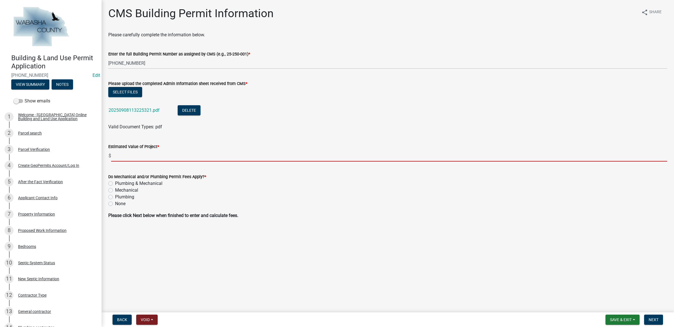
click at [140, 153] on input "text" at bounding box center [389, 156] width 556 height 12
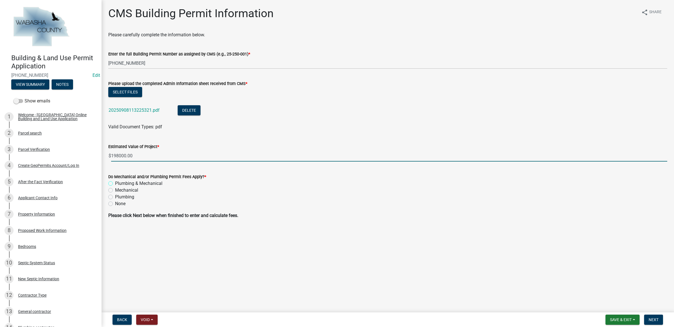
type input "198000"
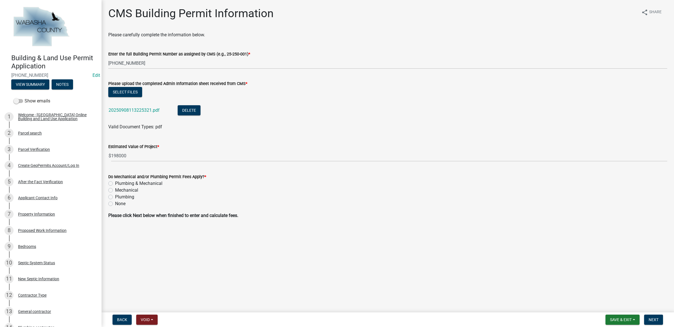
click at [128, 181] on label "Plumbing & Mechanical" at bounding box center [138, 183] width 47 height 7
click at [119, 181] on input "Plumbing & Mechanical" at bounding box center [117, 182] width 4 height 4
radio input "true"
click at [652, 319] on span "Next" at bounding box center [653, 320] width 10 height 5
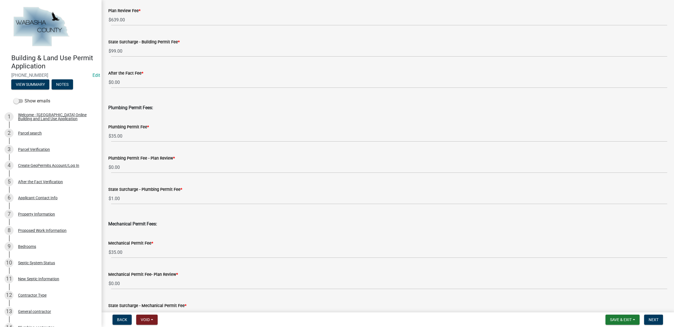
scroll to position [177, 0]
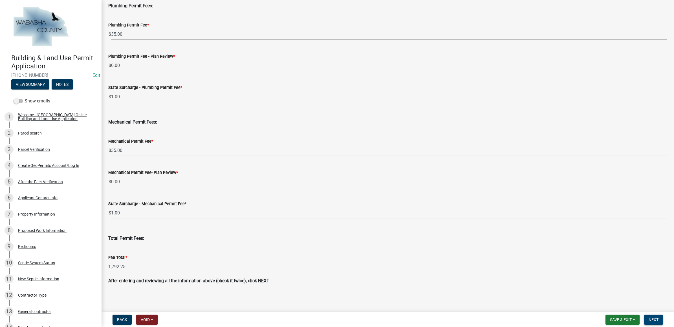
click at [651, 318] on span "Next" at bounding box center [653, 320] width 10 height 5
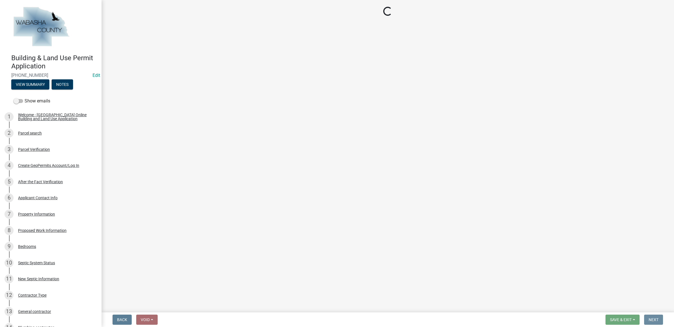
scroll to position [0, 0]
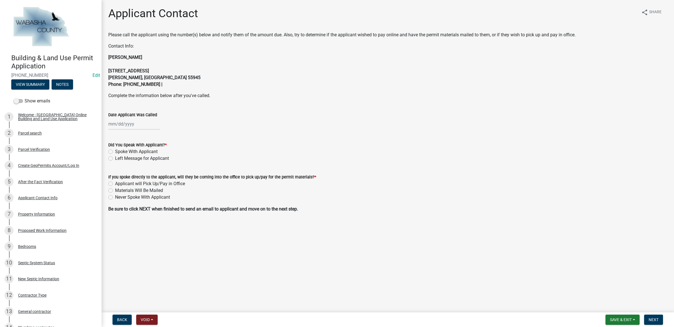
click at [118, 125] on div at bounding box center [134, 124] width 52 height 12
select select "9"
select select "2025"
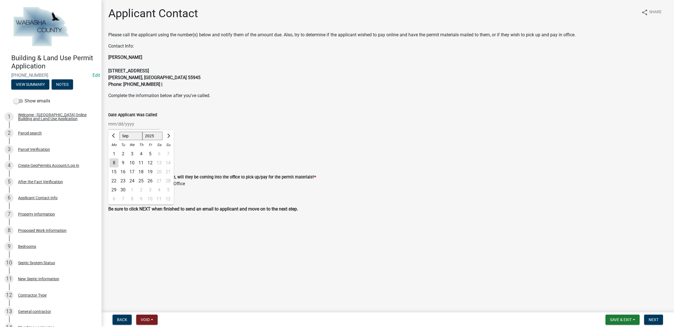
click at [114, 161] on div "8" at bounding box center [113, 163] width 9 height 9
type input "[DATE]"
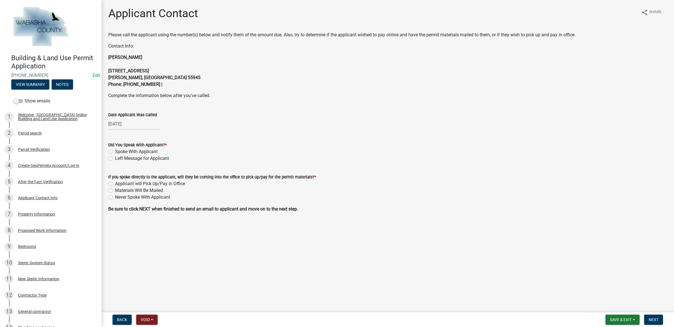
click at [119, 152] on label "Spoke With Applicant" at bounding box center [136, 152] width 43 height 7
click at [119, 152] on input "Spoke With Applicant" at bounding box center [117, 151] width 4 height 4
radio input "true"
click at [123, 181] on label "Applicant will Pick Up/Pay in Office" at bounding box center [150, 184] width 70 height 7
click at [119, 181] on input "Applicant will Pick Up/Pay in Office" at bounding box center [117, 183] width 4 height 4
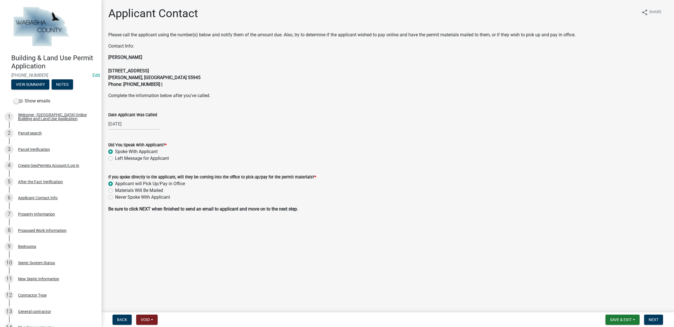
radio input "true"
click at [661, 318] on button "Next" at bounding box center [653, 320] width 19 height 10
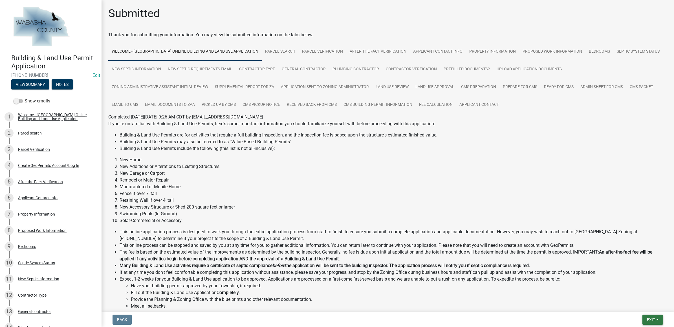
click at [650, 316] on button "Exit" at bounding box center [652, 320] width 21 height 10
click at [649, 307] on button "Save & Exit" at bounding box center [639, 306] width 45 height 14
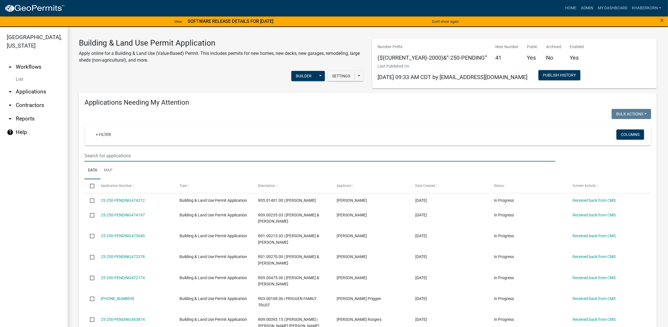
click at [112, 158] on input "text" at bounding box center [320, 156] width 471 height 12
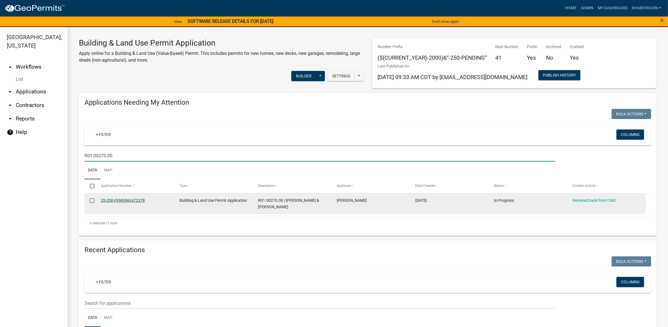
type input "R01.00270.00"
click at [125, 199] on link "25-250-PENDING472378" at bounding box center [123, 200] width 44 height 5
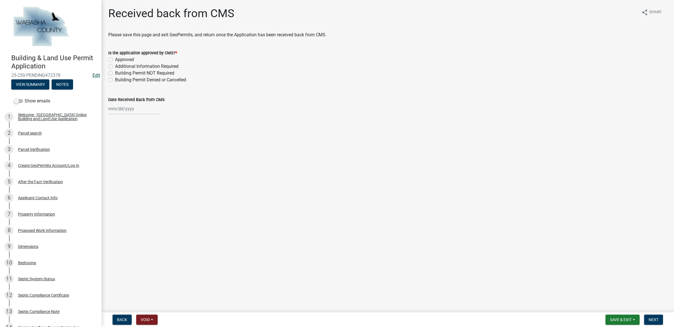
click at [92, 76] on link "Edit" at bounding box center [96, 75] width 8 height 5
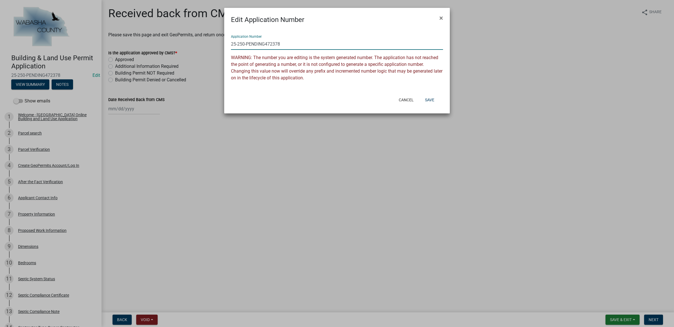
drag, startPoint x: 281, startPoint y: 45, endPoint x: 247, endPoint y: 45, distance: 34.1
click at [247, 45] on input "25-250-PENDING472378" at bounding box center [337, 44] width 212 height 12
type input "[PHONE_NUMBER]"
click at [433, 97] on button "Save" at bounding box center [429, 100] width 18 height 10
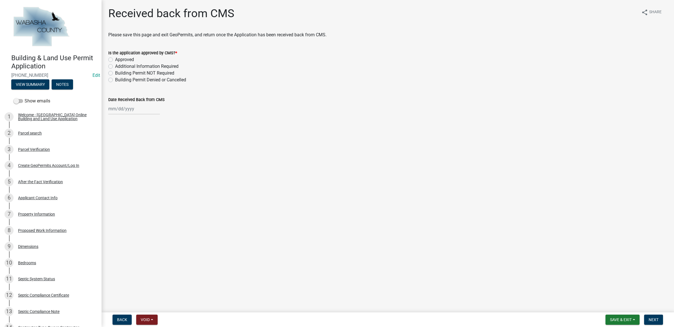
click at [129, 58] on label "Approved" at bounding box center [124, 59] width 19 height 7
click at [119, 58] on input "Approved" at bounding box center [117, 58] width 4 height 4
radio input "true"
select select "9"
select select "2025"
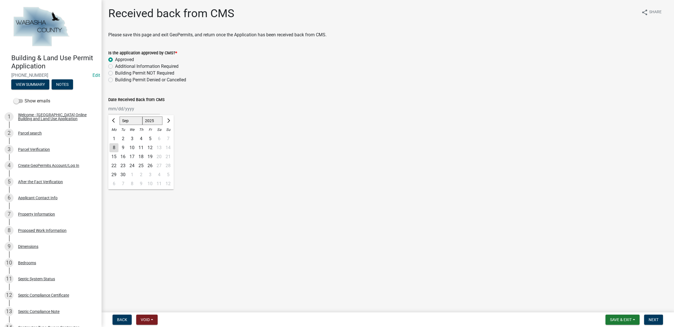
click at [138, 110] on div "Jan Feb Mar Apr May Jun Jul Aug Sep Oct Nov Dec 2024 2025 2026 Mo Tu We Th Fr S…" at bounding box center [134, 109] width 52 height 12
click at [152, 138] on div "5" at bounding box center [149, 138] width 9 height 9
type input "[DATE]"
click at [654, 321] on span "Next" at bounding box center [653, 320] width 10 height 5
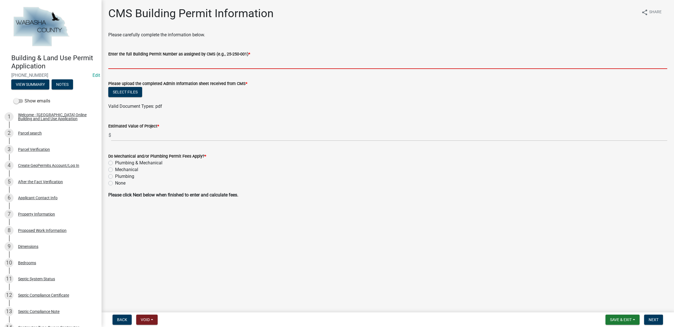
click at [165, 64] on input "Enter the full Building Permit Number as assigned by CMS (e.g., 25-250-001) *" at bounding box center [387, 63] width 559 height 12
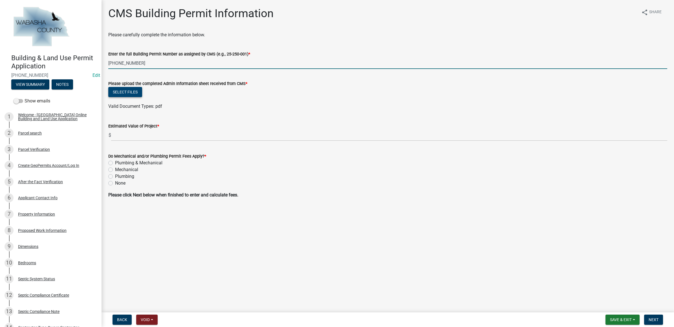
type input "[PHONE_NUMBER]"
click at [130, 94] on button "Select files" at bounding box center [125, 92] width 34 height 10
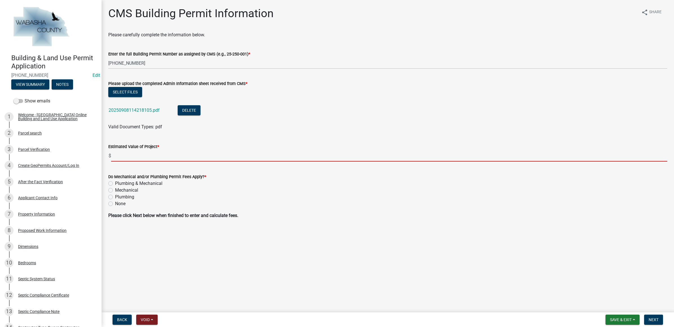
click at [162, 158] on input "text" at bounding box center [389, 156] width 556 height 12
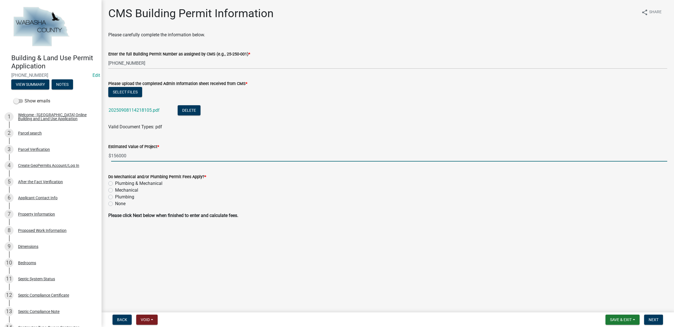
type input "156000"
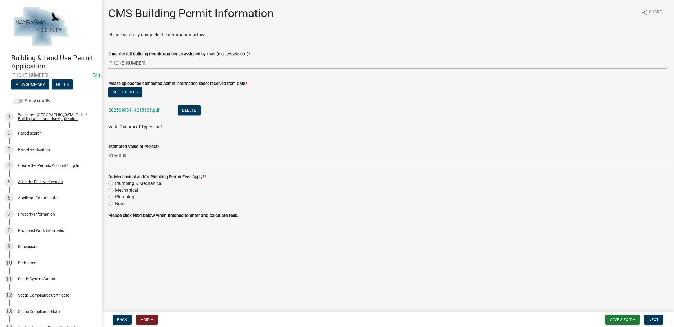
click at [116, 185] on div "Plumbing & Mechanical" at bounding box center [387, 183] width 559 height 7
click at [115, 183] on label "Plumbing & Mechanical" at bounding box center [138, 183] width 47 height 7
click at [115, 183] on input "Plumbing & Mechanical" at bounding box center [117, 182] width 4 height 4
radio input "true"
click at [646, 318] on button "Next" at bounding box center [653, 320] width 19 height 10
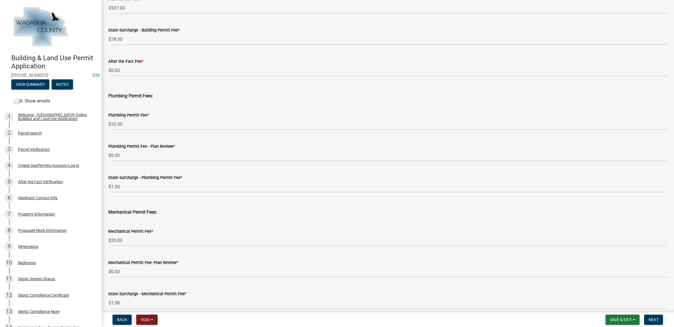
scroll to position [177, 0]
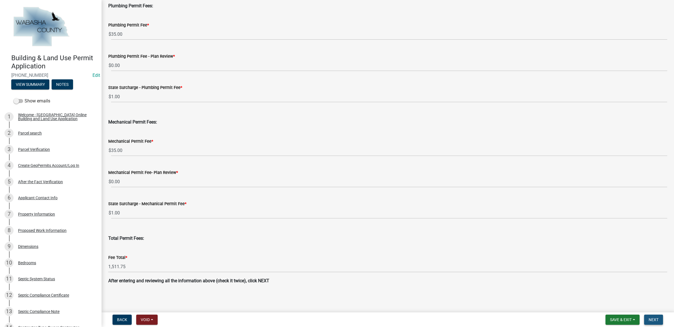
click at [650, 319] on span "Next" at bounding box center [653, 320] width 10 height 5
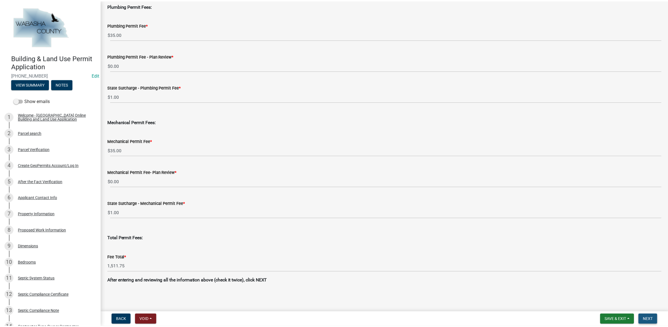
scroll to position [0, 0]
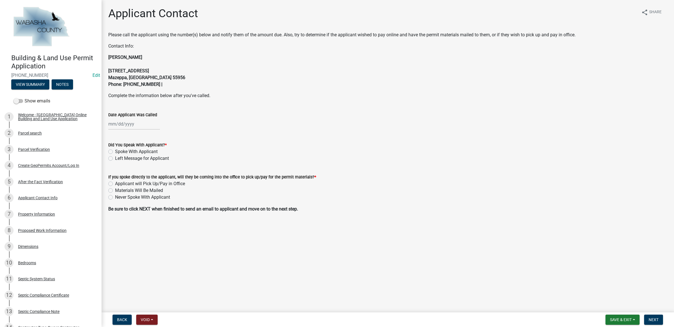
select select "9"
select select "2025"
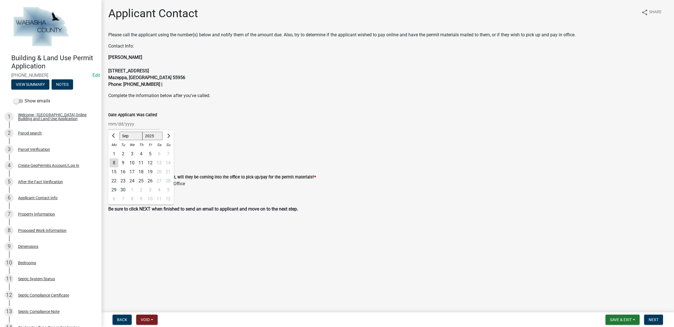
click at [127, 122] on div "Jan Feb Mar Apr May Jun Jul Aug Sep Oct Nov Dec 2024 2025 2026 Mo Tu We Th Fr S…" at bounding box center [134, 124] width 52 height 12
click at [115, 161] on div "8" at bounding box center [113, 163] width 9 height 9
type input "[DATE]"
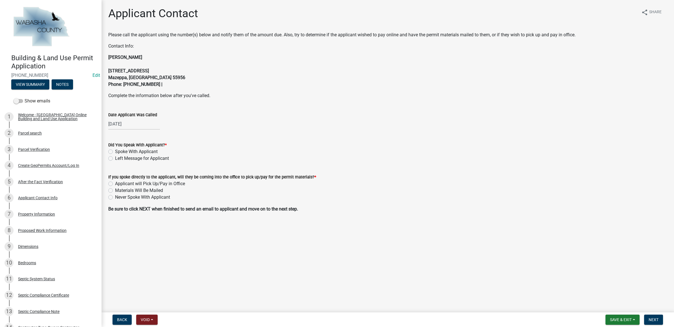
click at [137, 126] on div "[DATE]" at bounding box center [134, 124] width 52 height 12
select select "9"
select select "2025"
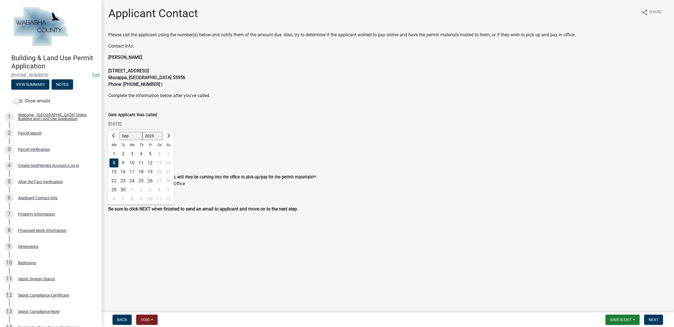
click at [209, 119] on div "09/08/2025 Jan Feb Mar Apr May Jun Jul Aug Sep Oct Nov Dec 2024 2025 2026 Mo Tu…" at bounding box center [387, 124] width 559 height 12
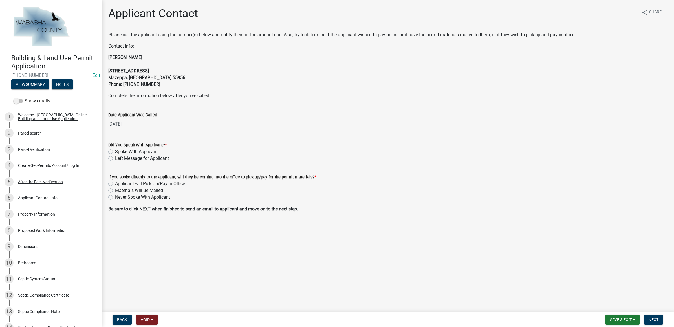
click at [155, 150] on label "Spoke With Applicant" at bounding box center [136, 152] width 43 height 7
click at [119, 150] on input "Spoke With Applicant" at bounding box center [117, 151] width 4 height 4
radio input "true"
click at [150, 185] on label "Applicant will Pick Up/Pay in Office" at bounding box center [150, 184] width 70 height 7
click at [119, 184] on input "Applicant will Pick Up/Pay in Office" at bounding box center [117, 183] width 4 height 4
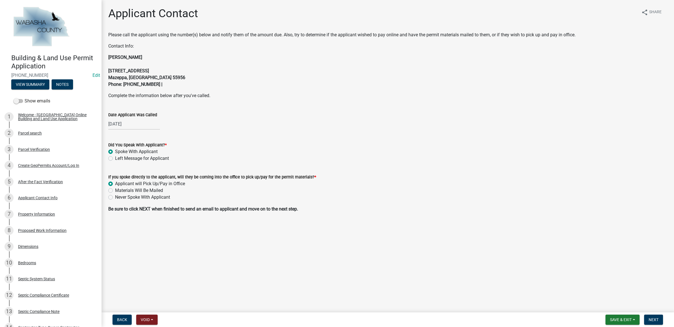
radio input "true"
click at [651, 318] on span "Next" at bounding box center [653, 320] width 10 height 5
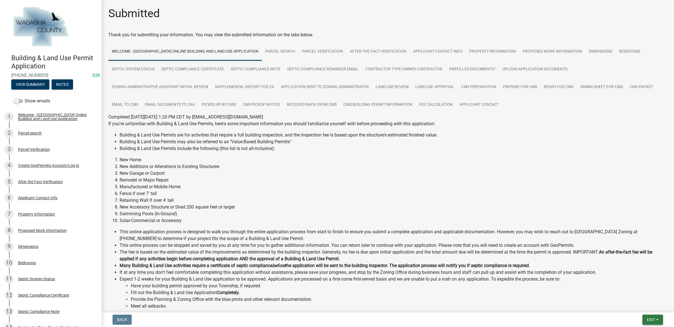
click at [657, 320] on button "Exit" at bounding box center [652, 320] width 21 height 10
click at [645, 310] on button "Save & Exit" at bounding box center [639, 306] width 45 height 14
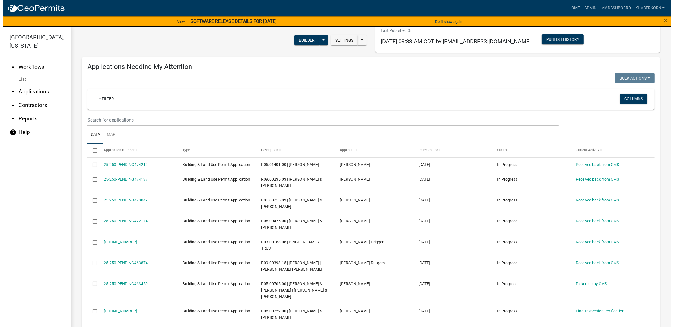
scroll to position [35, 0]
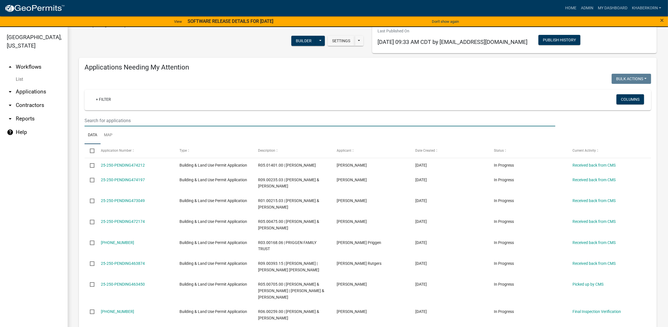
click at [106, 121] on input "text" at bounding box center [320, 121] width 471 height 12
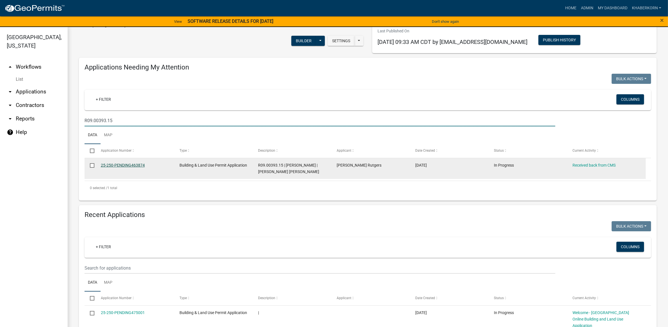
type input "R09.00393.15"
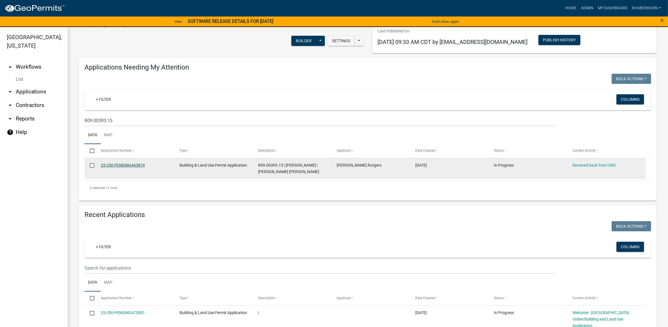
click at [121, 164] on link "25-250-PENDING463874" at bounding box center [123, 165] width 44 height 5
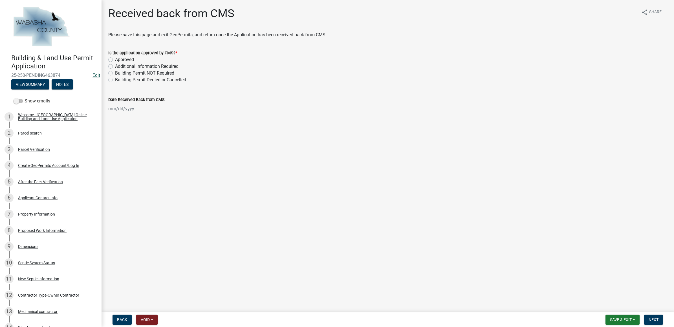
click at [92, 75] on link "Edit" at bounding box center [96, 75] width 8 height 5
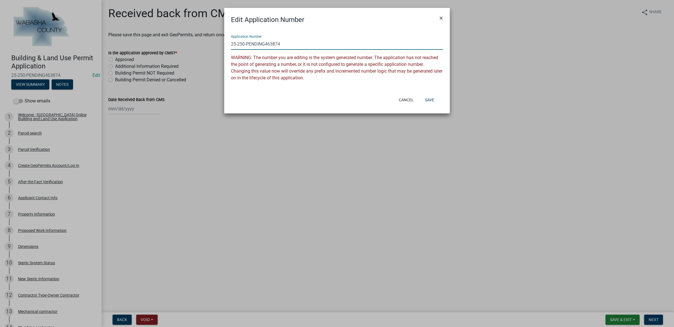
drag, startPoint x: 288, startPoint y: 41, endPoint x: 247, endPoint y: 46, distance: 41.7
click at [247, 46] on input "25-250-PENDING463874" at bounding box center [337, 44] width 212 height 12
type input "[PHONE_NUMBER]"
click at [428, 98] on button "Save" at bounding box center [429, 100] width 18 height 10
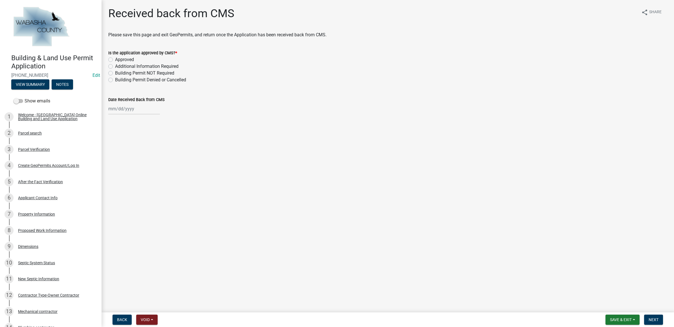
click at [129, 58] on label "Approved" at bounding box center [124, 59] width 19 height 7
click at [119, 58] on input "Approved" at bounding box center [117, 58] width 4 height 4
radio input "true"
click at [136, 110] on div at bounding box center [134, 109] width 52 height 12
select select "9"
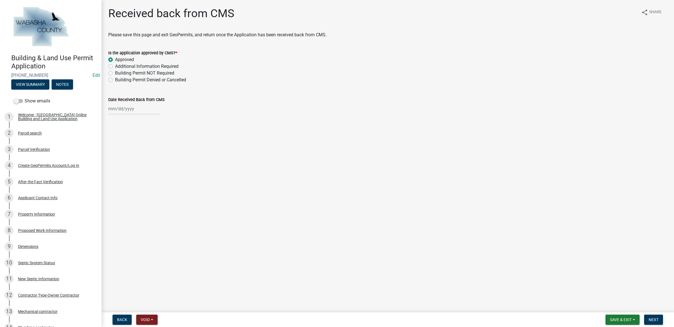
select select "2025"
click at [149, 137] on div "5" at bounding box center [149, 138] width 9 height 9
type input "[DATE]"
click at [648, 318] on span "Next" at bounding box center [653, 320] width 10 height 5
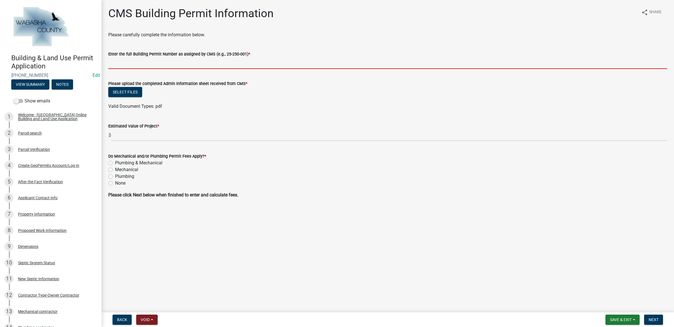
click at [140, 66] on input "Enter the full Building Permit Number as assigned by CMS (e.g., 25-250-001) *" at bounding box center [387, 63] width 559 height 12
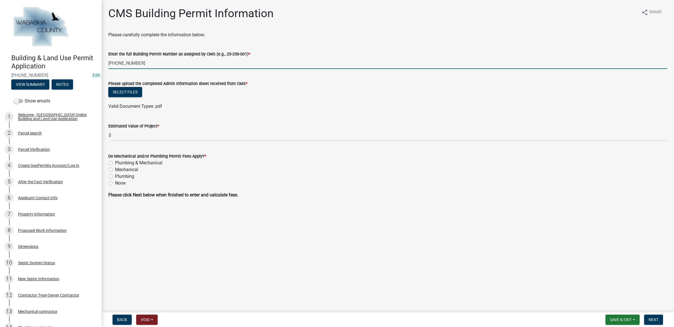
type input "[PHONE_NUMBER]"
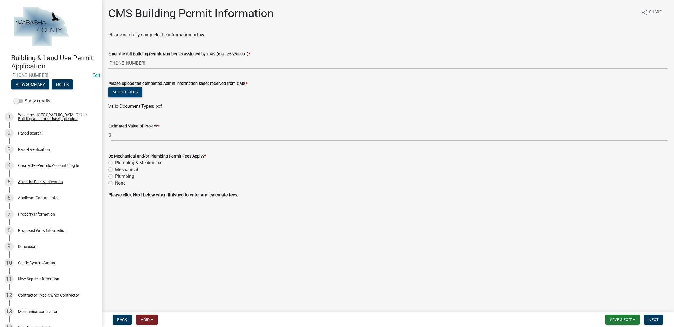
click at [134, 88] on button "Select files" at bounding box center [125, 92] width 34 height 10
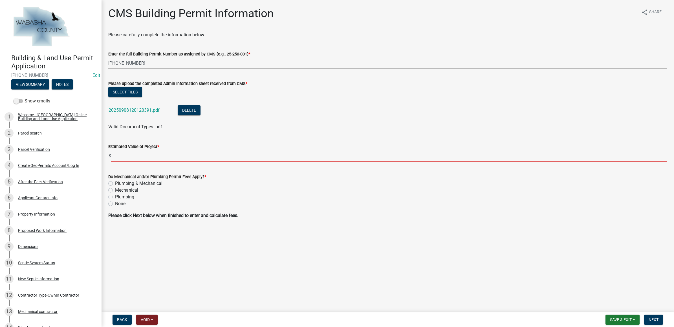
click at [184, 158] on input "text" at bounding box center [389, 156] width 556 height 12
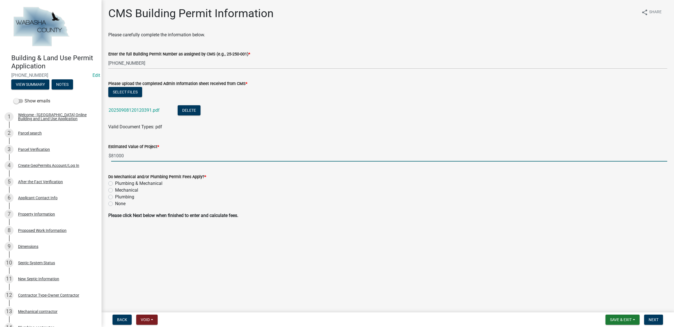
type input "81000"
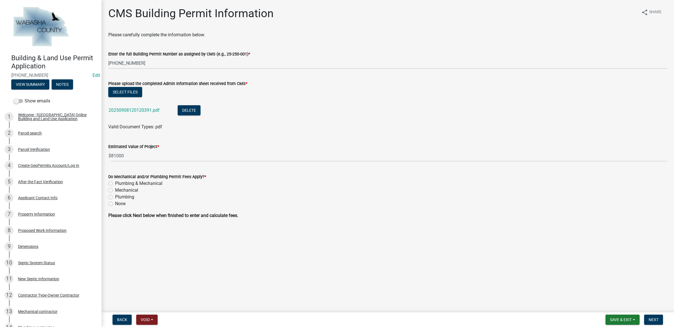
click at [141, 181] on label "Plumbing & Mechanical" at bounding box center [138, 183] width 47 height 7
click at [119, 181] on input "Plumbing & Mechanical" at bounding box center [117, 182] width 4 height 4
radio input "true"
click at [648, 318] on span "Next" at bounding box center [653, 320] width 10 height 5
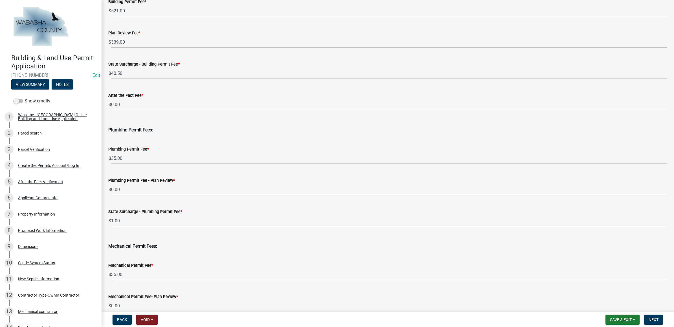
scroll to position [177, 0]
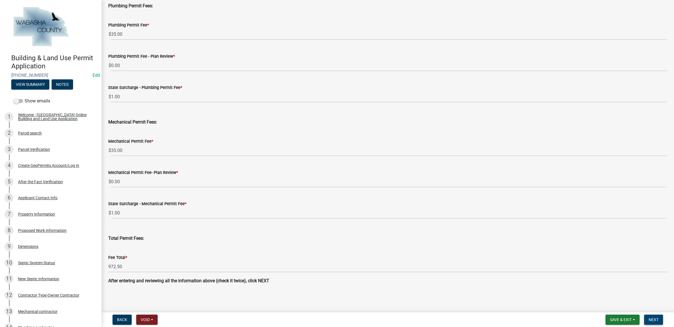
click at [650, 319] on span "Next" at bounding box center [653, 320] width 10 height 5
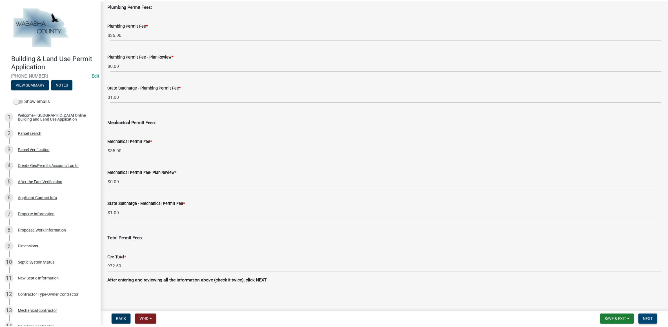
scroll to position [0, 0]
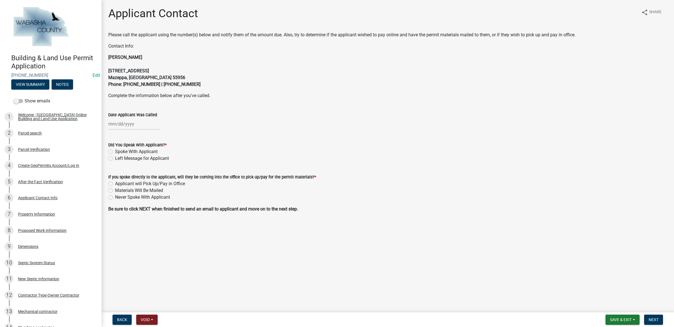
select select "9"
select select "2025"
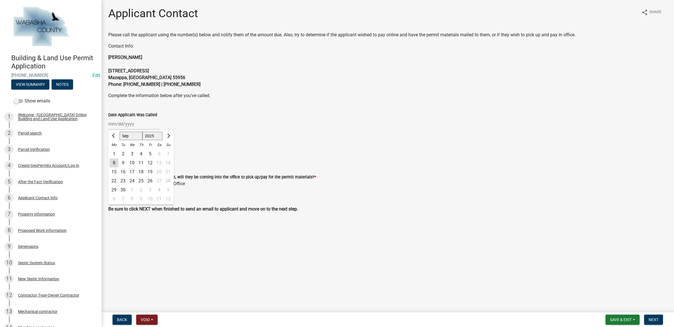
click at [147, 123] on div "Jan Feb Mar Apr May Jun Jul Aug Sep Oct Nov Dec 2024 2025 2026 Mo Tu We Th Fr S…" at bounding box center [134, 124] width 52 height 12
click at [117, 161] on div "8" at bounding box center [113, 163] width 9 height 9
type input "[DATE]"
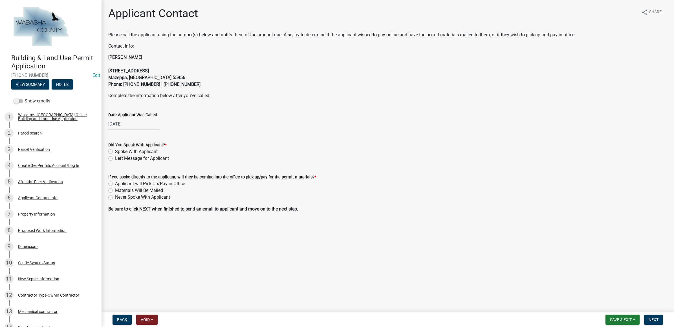
click at [143, 158] on label "Left Message for Applicant" at bounding box center [142, 158] width 54 height 7
click at [119, 158] on input "Left Message for Applicant" at bounding box center [117, 157] width 4 height 4
radio input "true"
click at [141, 199] on label "Never Spoke With Applicant" at bounding box center [142, 197] width 55 height 7
click at [119, 198] on input "Never Spoke With Applicant" at bounding box center [117, 196] width 4 height 4
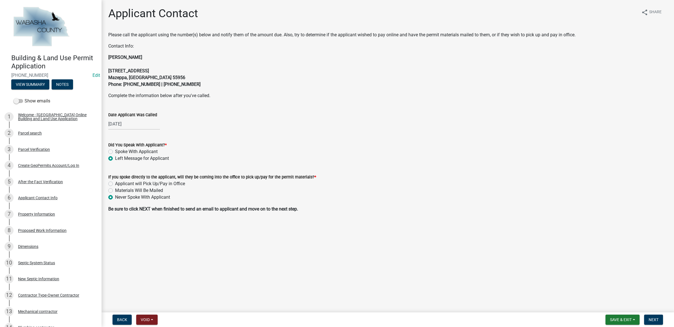
radio input "true"
click at [656, 317] on button "Next" at bounding box center [653, 320] width 19 height 10
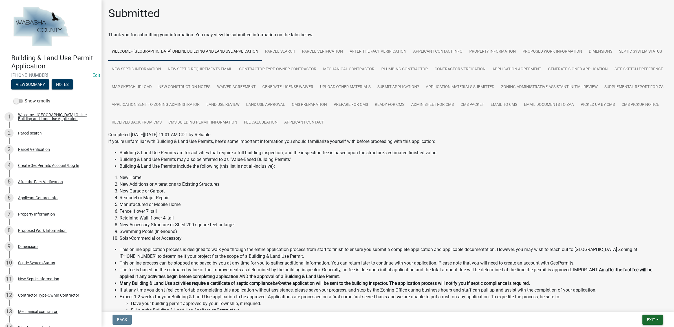
click at [658, 321] on button "Exit" at bounding box center [652, 320] width 21 height 10
click at [652, 306] on button "Save & Exit" at bounding box center [639, 306] width 45 height 14
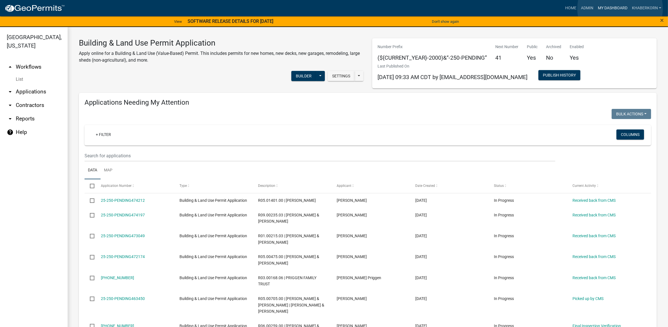
click at [620, 9] on link "My Dashboard" at bounding box center [613, 8] width 34 height 11
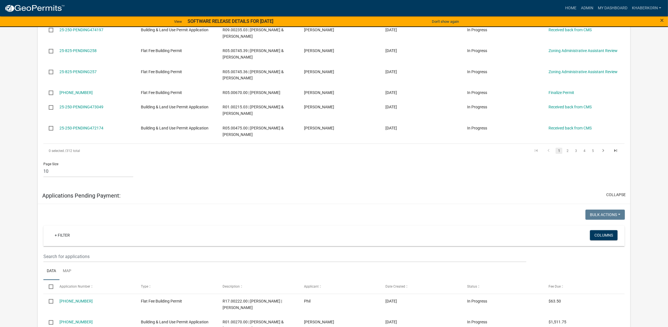
scroll to position [317, 0]
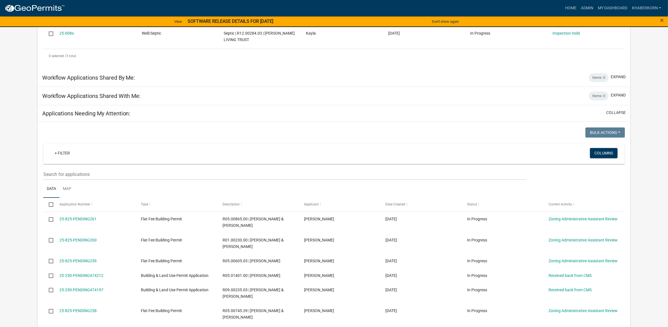
scroll to position [106, 0]
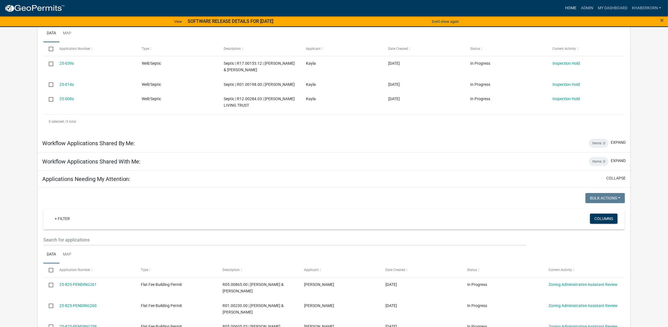
click at [574, 9] on link "Home" at bounding box center [571, 8] width 16 height 11
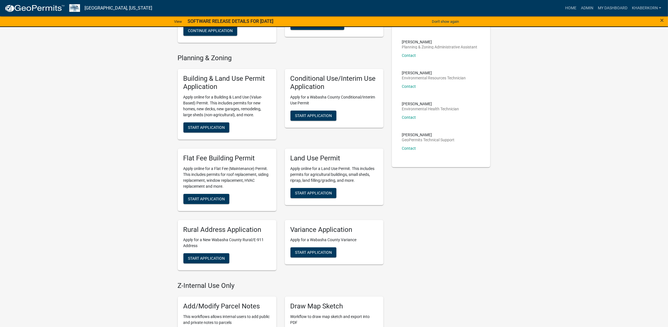
scroll to position [106, 0]
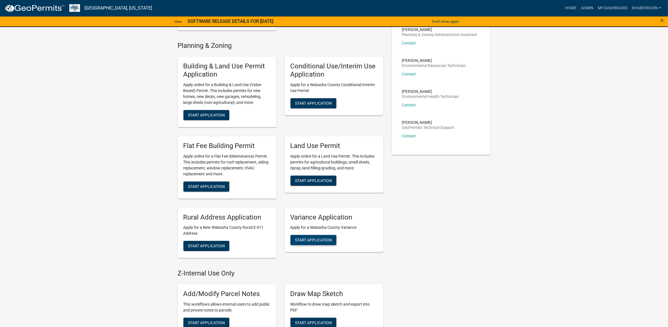
click at [331, 242] on span "Start Application" at bounding box center [313, 240] width 37 height 5
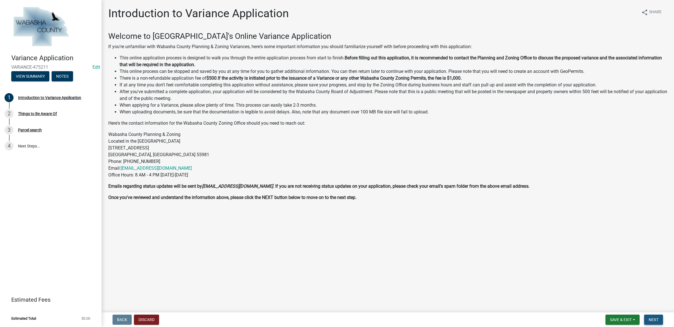
click at [656, 320] on span "Next" at bounding box center [653, 320] width 10 height 5
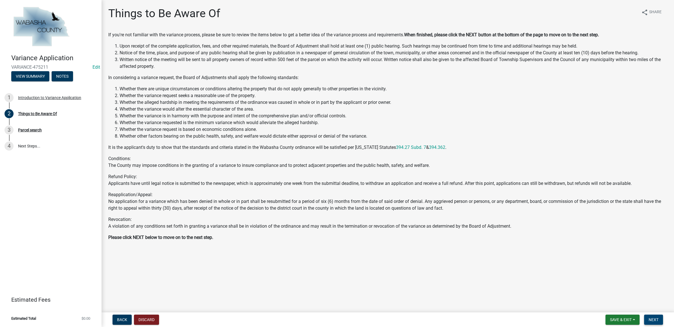
click at [655, 320] on span "Next" at bounding box center [653, 320] width 10 height 5
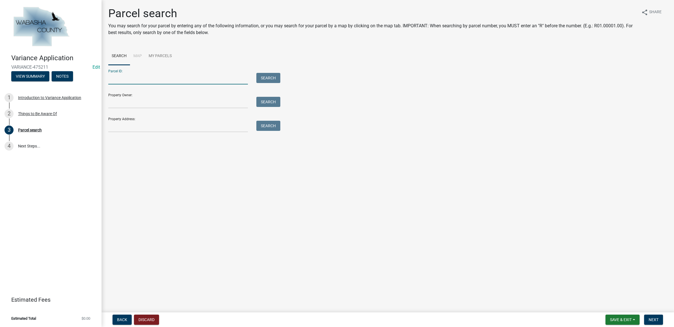
click at [130, 81] on input "Parcel ID:" at bounding box center [178, 79] width 140 height 12
click at [134, 79] on input "R" at bounding box center [178, 79] width 140 height 12
type input "R05.00711.00"
click at [269, 76] on button "Search" at bounding box center [268, 78] width 24 height 10
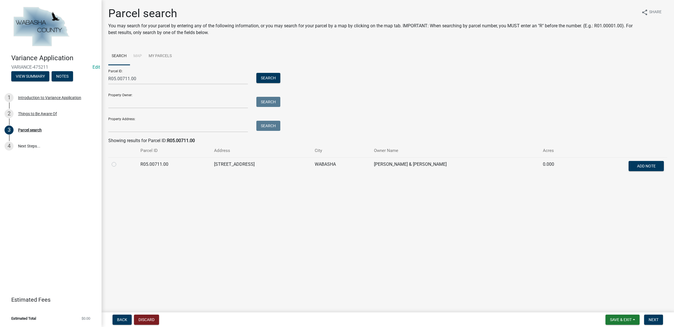
click at [118, 161] on label at bounding box center [118, 161] width 0 height 0
click at [118, 163] on input "radio" at bounding box center [120, 163] width 4 height 4
radio input "true"
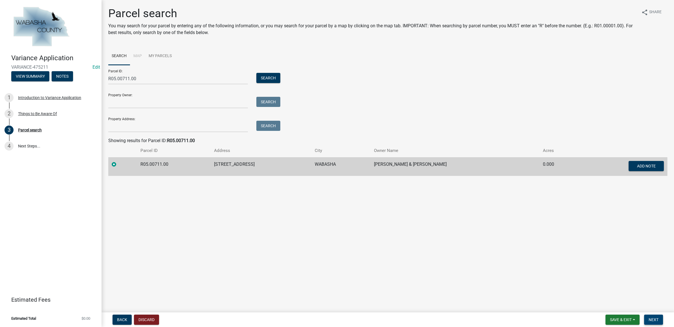
click at [662, 320] on button "Next" at bounding box center [653, 320] width 19 height 10
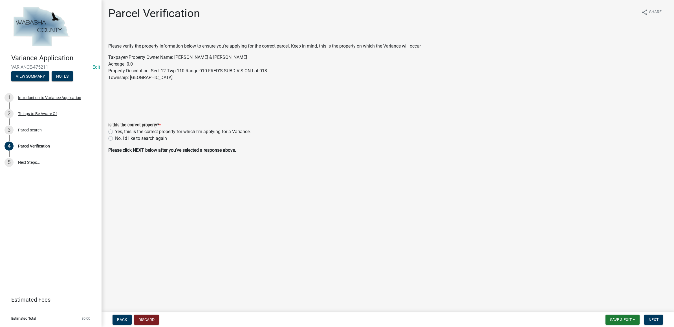
click at [177, 131] on label "Yes, this is the correct property for which I'm applying for a Variance." at bounding box center [183, 132] width 136 height 7
click at [119, 131] on input "Yes, this is the correct property for which I'm applying for a Variance." at bounding box center [117, 131] width 4 height 4
radio input "true"
click at [654, 320] on span "Next" at bounding box center [653, 320] width 10 height 5
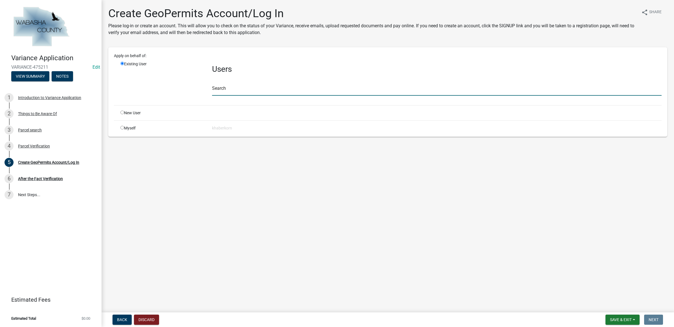
click at [236, 92] on input "text" at bounding box center [436, 90] width 449 height 12
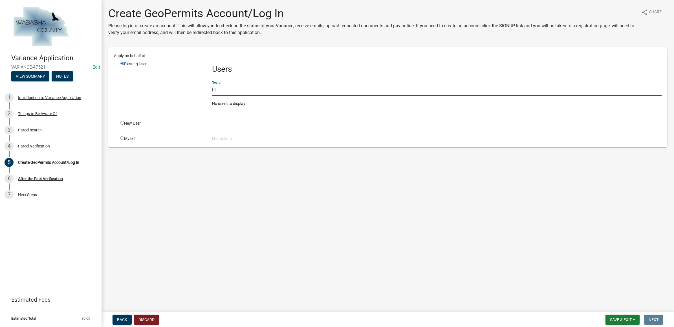
type input "h"
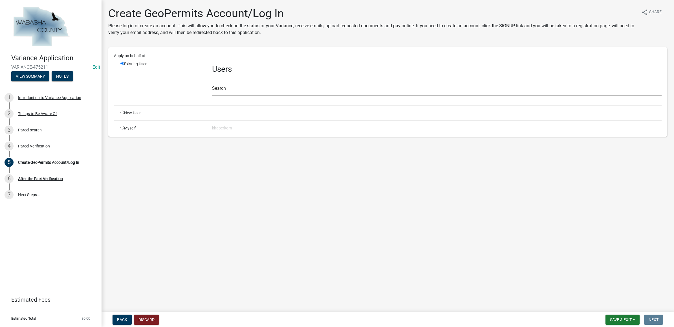
click at [123, 113] on input "radio" at bounding box center [122, 113] width 4 height 4
radio input "true"
radio input "false"
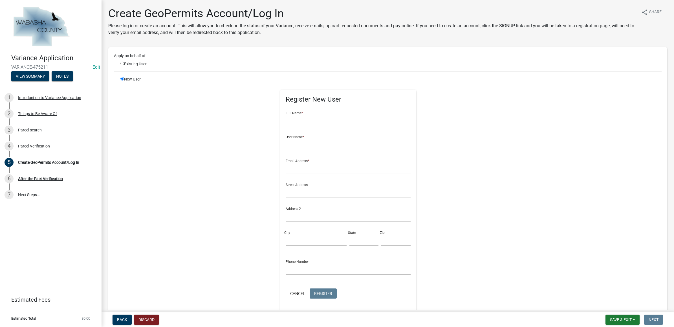
click at [295, 116] on input "text" at bounding box center [347, 121] width 125 height 12
type input "[PERSON_NAME]"
type input "JHines"
type input "joehinesmn@gmail.com"
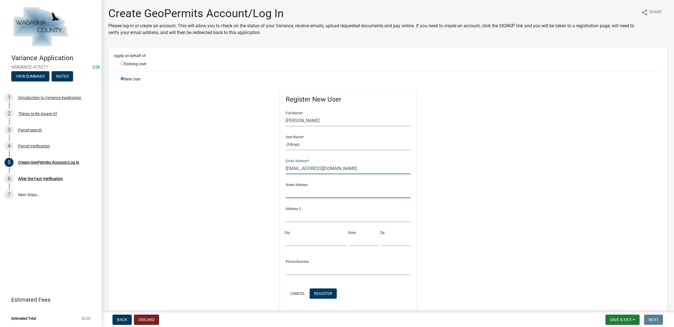
click at [302, 188] on input "text" at bounding box center [347, 193] width 125 height 12
type input "66829 146th Ave"
type input "Wabasha"
type input "MN"
type input "55981"
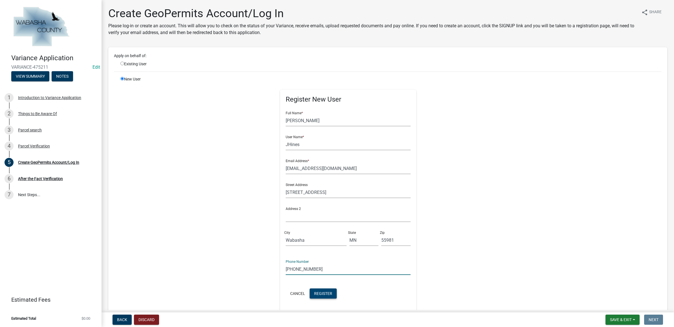
type input "507-208-1751"
click at [322, 292] on span "Register" at bounding box center [323, 293] width 18 height 5
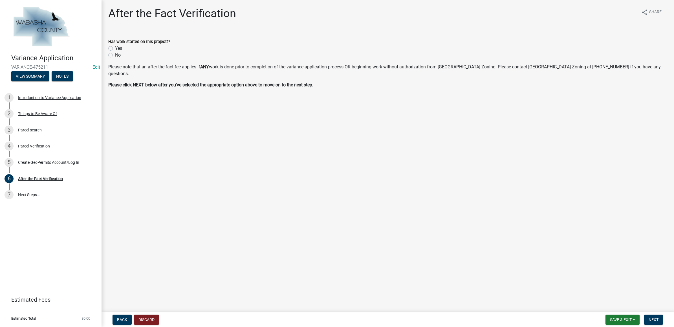
click at [115, 54] on label "No" at bounding box center [118, 55] width 6 height 7
click at [115, 54] on input "No" at bounding box center [117, 54] width 4 height 4
radio input "true"
click at [650, 318] on span "Next" at bounding box center [653, 320] width 10 height 5
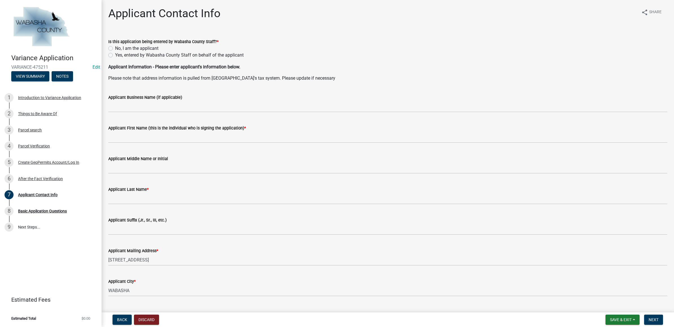
click at [143, 57] on label "Yes, entered by Wabasha County Staff on behalf of the applicant" at bounding box center [179, 55] width 129 height 7
click at [119, 56] on input "Yes, entered by Wabasha County Staff on behalf of the applicant" at bounding box center [117, 54] width 4 height 4
radio input "true"
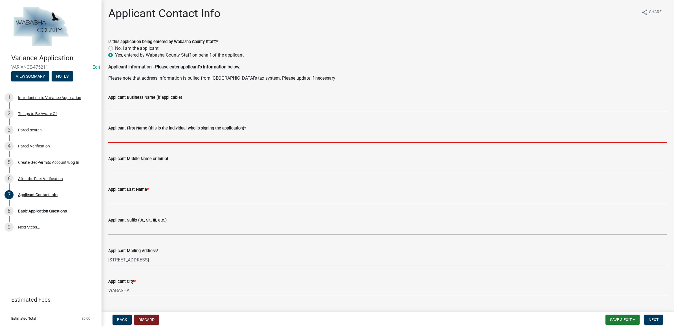
click at [133, 137] on input "Applicant First Name (this is the individual who is signing the application) *" at bounding box center [387, 138] width 559 height 12
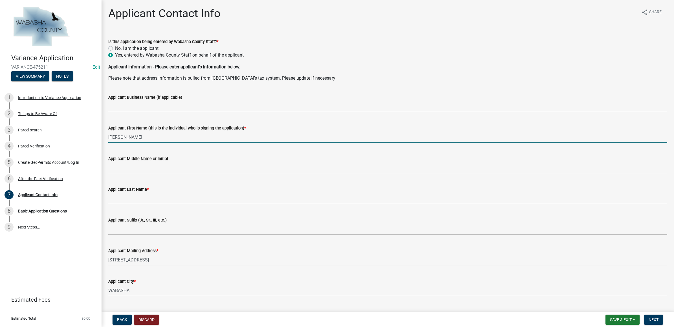
type input "Joseph"
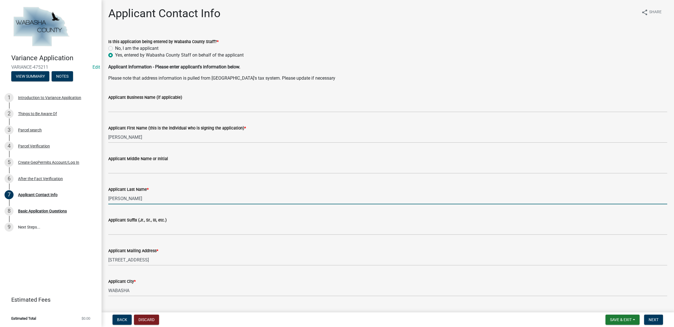
type input "Hines"
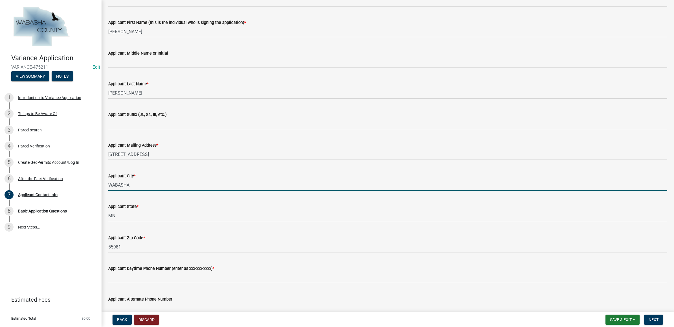
scroll to position [141, 0]
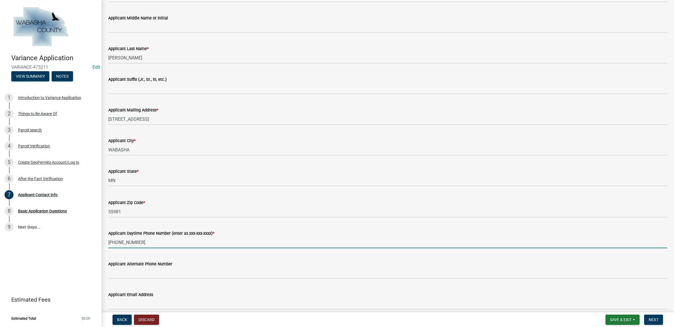
type input "507-208-1751"
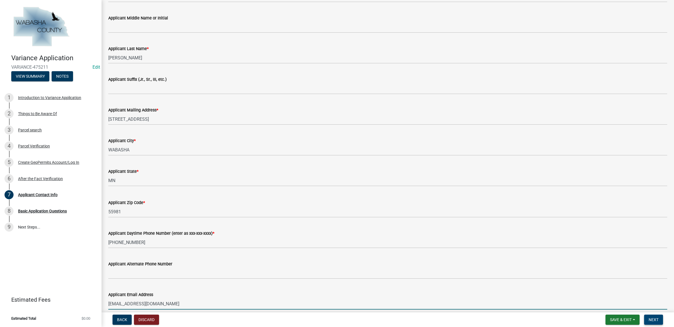
type input "joehinesmn@gmail.com"
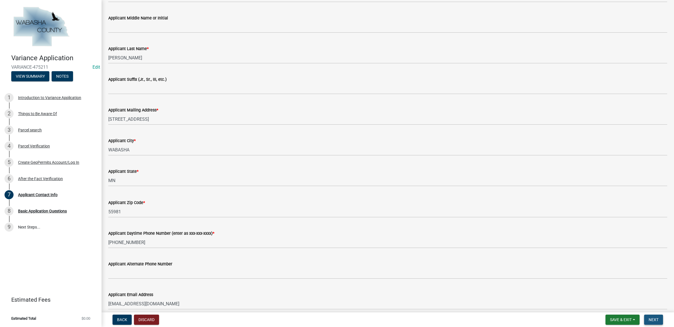
click at [648, 320] on span "Next" at bounding box center [653, 320] width 10 height 5
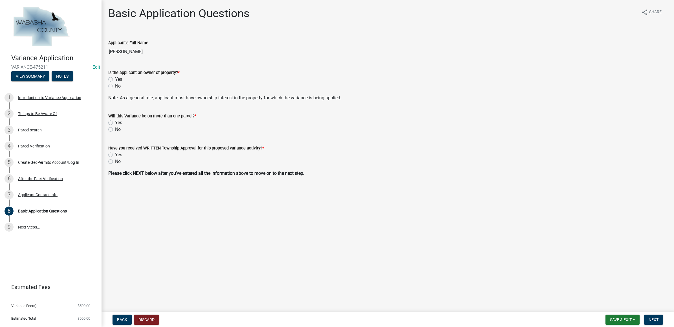
click at [113, 79] on div "Yes" at bounding box center [387, 79] width 559 height 7
click at [115, 79] on label "Yes" at bounding box center [118, 79] width 7 height 7
click at [115, 79] on input "Yes" at bounding box center [117, 78] width 4 height 4
radio input "true"
click at [115, 130] on label "No" at bounding box center [118, 129] width 6 height 7
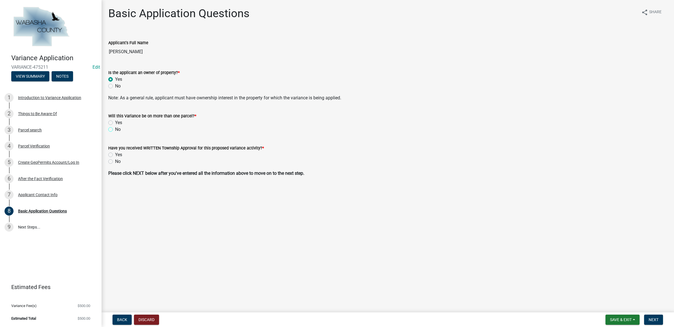
click at [115, 130] on input "No" at bounding box center [117, 128] width 4 height 4
radio input "true"
click at [115, 161] on label "No" at bounding box center [118, 161] width 6 height 7
click at [115, 161] on input "No" at bounding box center [117, 160] width 4 height 4
radio input "true"
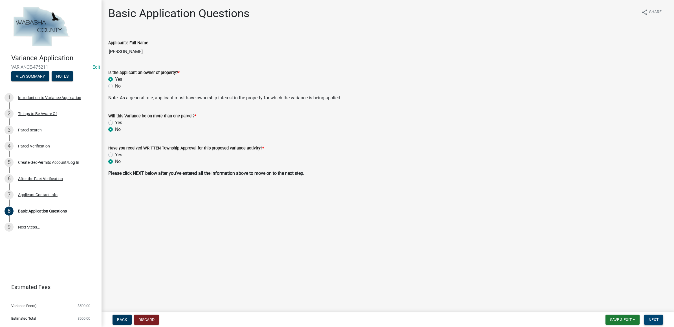
click at [648, 316] on button "Next" at bounding box center [653, 320] width 19 height 10
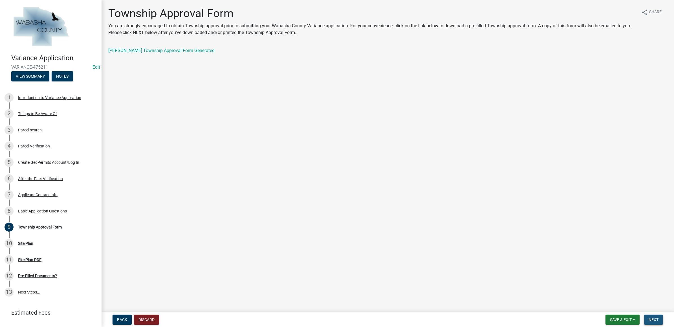
click at [657, 322] on span "Next" at bounding box center [653, 320] width 10 height 5
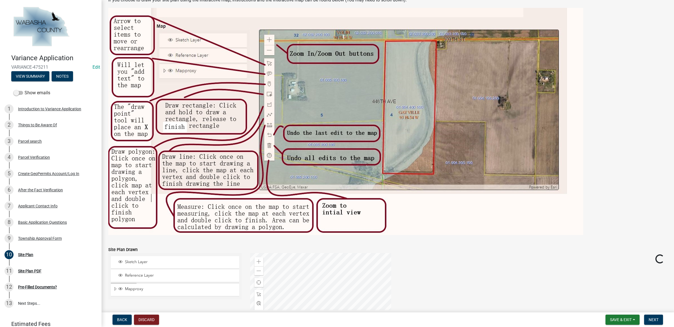
scroll to position [263, 0]
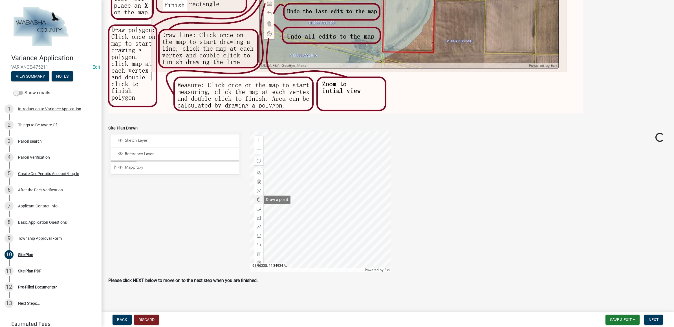
click at [257, 201] on span at bounding box center [258, 200] width 5 height 5
click at [258, 140] on span at bounding box center [258, 140] width 5 height 5
click at [254, 148] on div "Zoom out" at bounding box center [258, 149] width 9 height 9
click at [296, 237] on div at bounding box center [320, 202] width 141 height 141
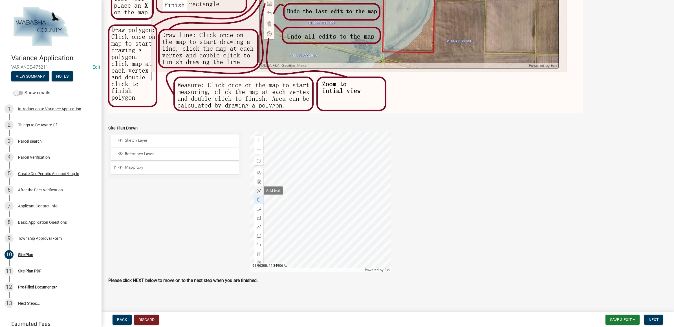
click at [258, 189] on span at bounding box center [258, 191] width 5 height 5
click at [296, 237] on div at bounding box center [320, 202] width 141 height 141
click at [258, 201] on span at bounding box center [258, 200] width 5 height 5
click at [290, 200] on div at bounding box center [320, 202] width 141 height 141
click at [258, 190] on span at bounding box center [258, 191] width 5 height 5
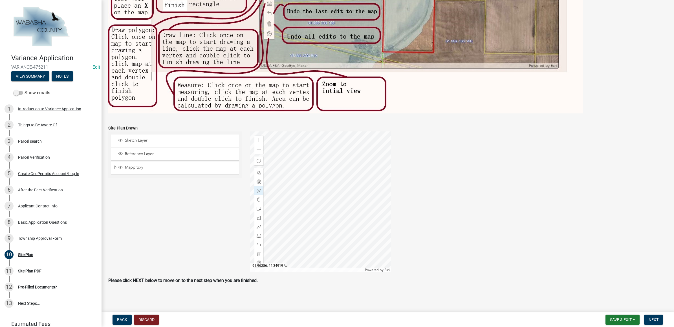
click at [290, 200] on div at bounding box center [320, 202] width 141 height 141
click at [257, 202] on span at bounding box center [258, 200] width 5 height 5
click at [347, 167] on div at bounding box center [320, 202] width 141 height 141
click at [257, 189] on span at bounding box center [258, 191] width 5 height 5
click at [348, 167] on div at bounding box center [320, 202] width 141 height 141
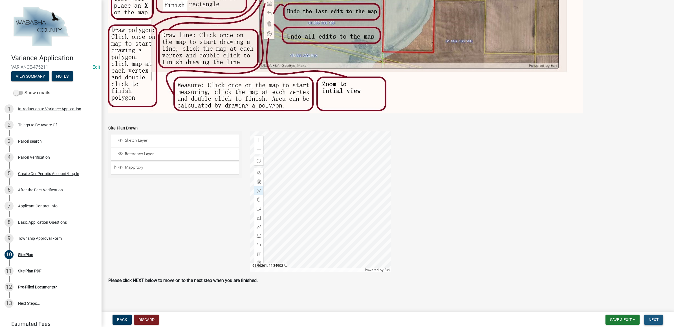
click at [659, 317] on button "Next" at bounding box center [653, 320] width 19 height 10
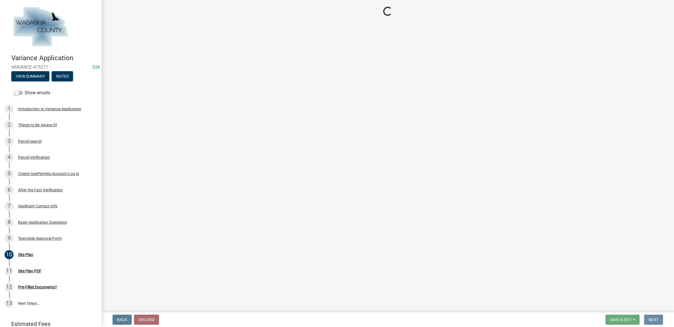
scroll to position [0, 0]
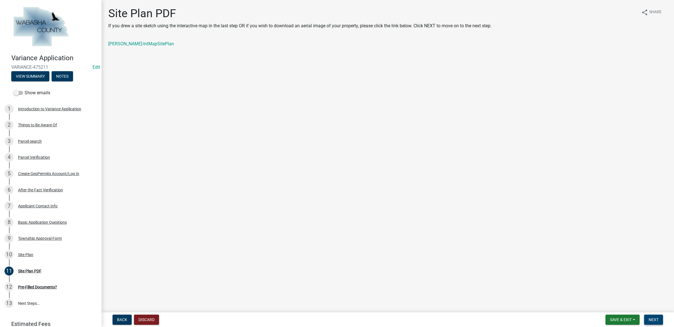
click at [649, 318] on span "Next" at bounding box center [653, 320] width 10 height 5
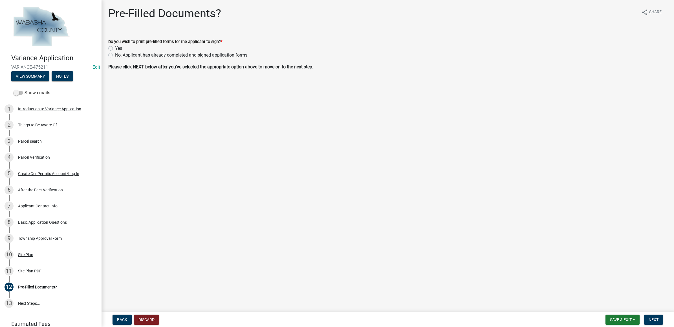
click at [145, 57] on label "No, Applicant has already completed and signed application forms" at bounding box center [181, 55] width 132 height 7
click at [119, 56] on input "No, Applicant has already completed and signed application forms" at bounding box center [117, 54] width 4 height 4
radio input "true"
click at [652, 317] on button "Next" at bounding box center [653, 320] width 19 height 10
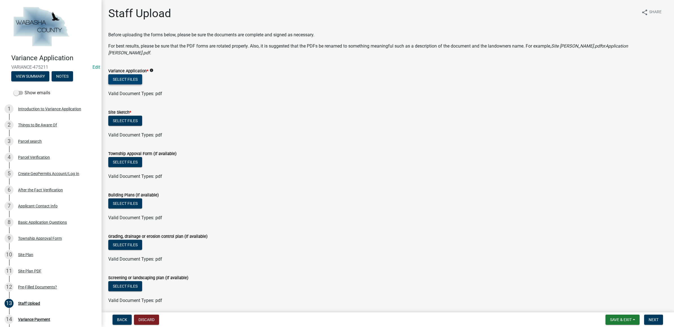
click at [138, 74] on button "Select files" at bounding box center [125, 79] width 34 height 10
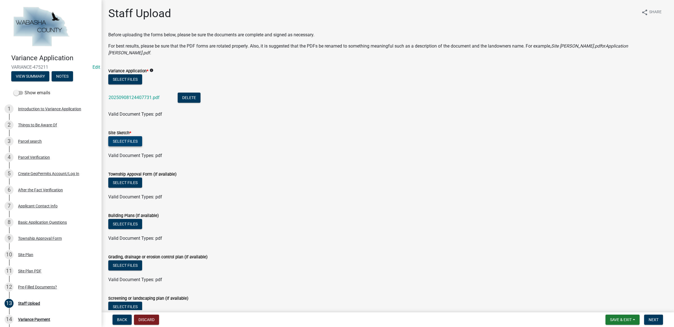
click at [127, 136] on button "Select files" at bounding box center [125, 141] width 34 height 10
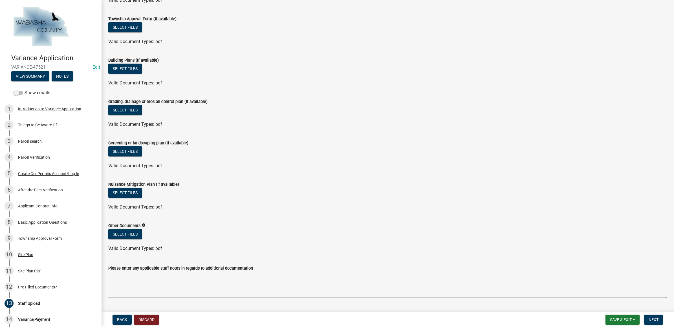
scroll to position [183, 0]
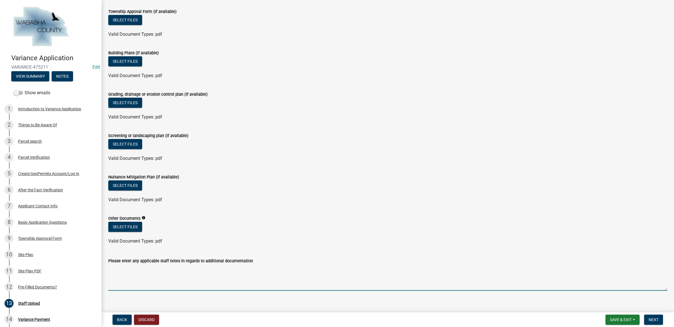
click at [209, 265] on textarea "Please enter any applicable staff notes in regards to additional documentation" at bounding box center [387, 278] width 559 height 26
click at [199, 265] on textarea "Applicant is currently over impervious surface and wishes to move a garage from…" at bounding box center [387, 278] width 559 height 26
click at [310, 265] on textarea "Applicant is currently over impervious surface allotment for his property and w…" at bounding box center [387, 278] width 559 height 26
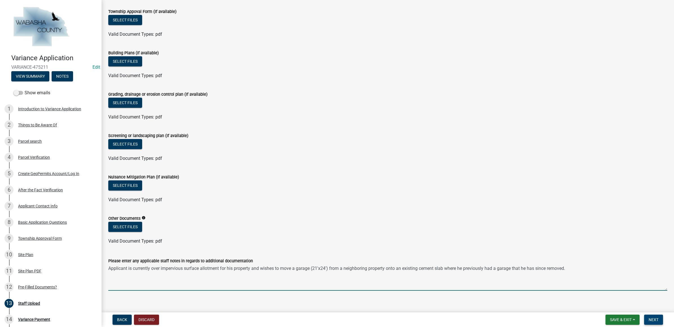
type textarea "Applicant is currently over impervious surface allotment for his property and w…"
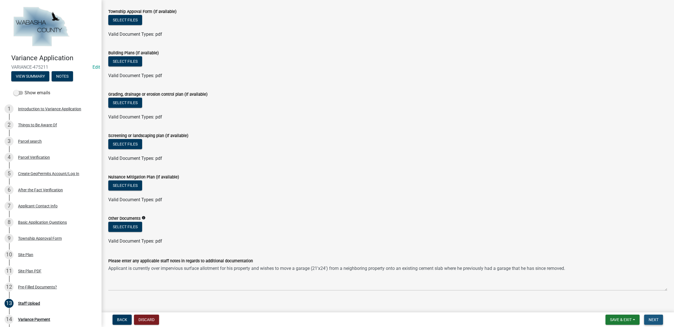
click at [653, 319] on span "Next" at bounding box center [653, 320] width 10 height 5
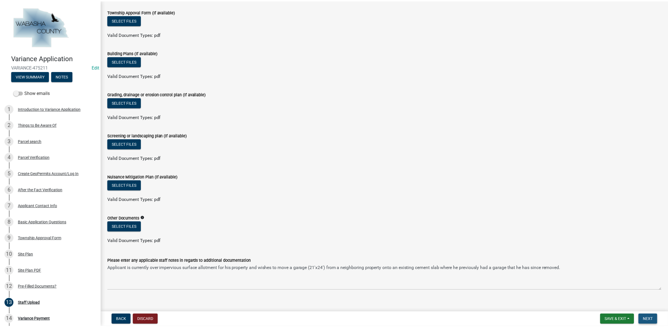
scroll to position [0, 0]
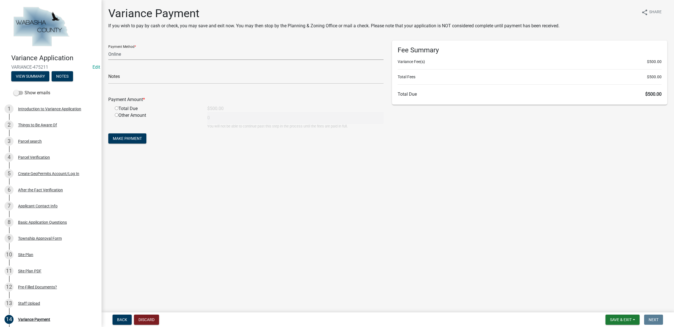
click at [113, 51] on select "Credit Card POS Check Cash Online" at bounding box center [245, 54] width 275 height 12
select select "1: 0"
click at [108, 48] on select "Credit Card POS Check Cash Online" at bounding box center [245, 54] width 275 height 12
click at [121, 79] on input "text" at bounding box center [245, 78] width 275 height 12
type input "1096"
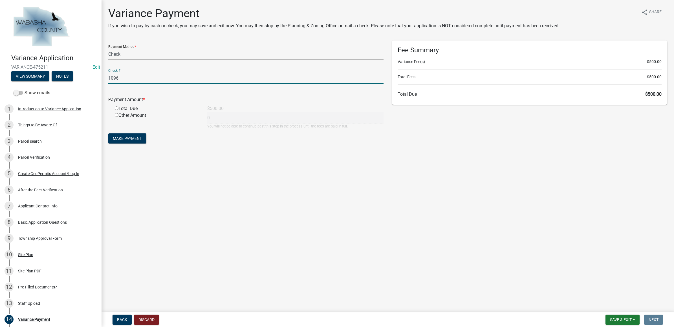
click at [117, 107] on input "radio" at bounding box center [117, 109] width 4 height 4
radio input "true"
type input "500"
click at [126, 137] on span "Make Payment" at bounding box center [127, 138] width 29 height 5
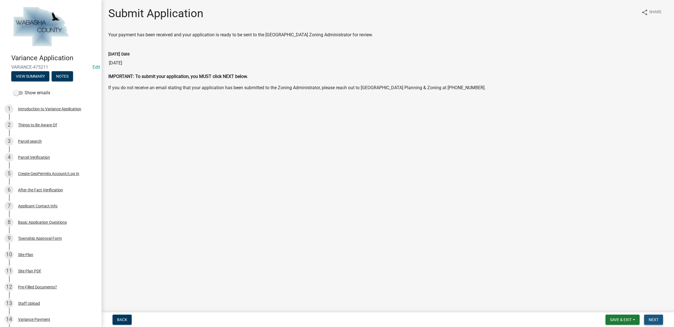
click at [657, 317] on button "Next" at bounding box center [653, 320] width 19 height 10
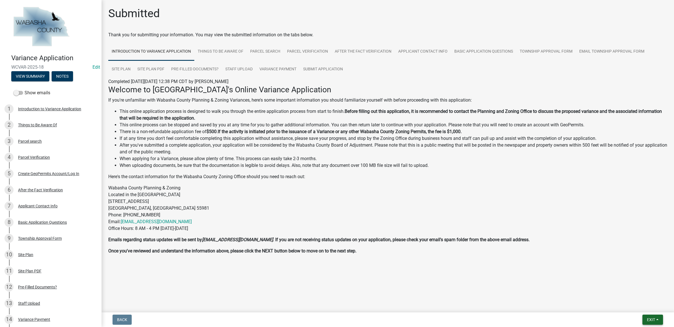
click at [643, 318] on button "Exit" at bounding box center [652, 320] width 21 height 10
click at [637, 302] on button "Save & Exit" at bounding box center [639, 306] width 45 height 14
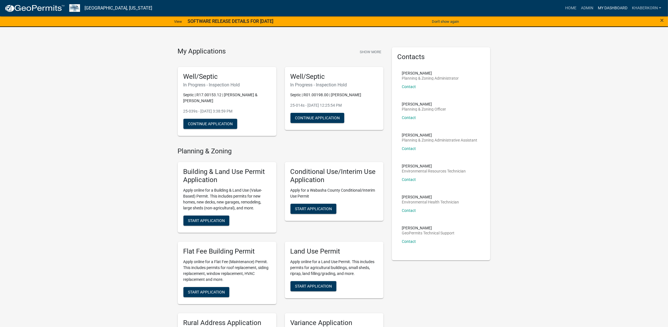
click at [603, 8] on link "My Dashboard" at bounding box center [613, 8] width 34 height 11
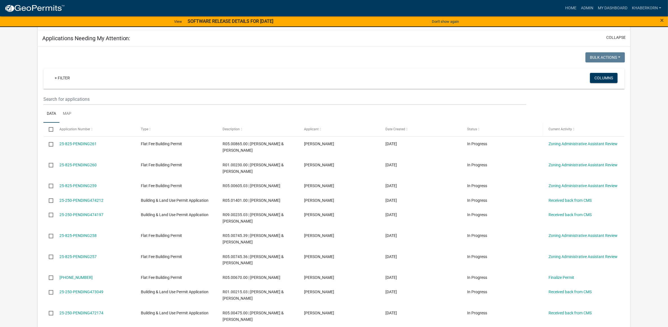
scroll to position [352, 0]
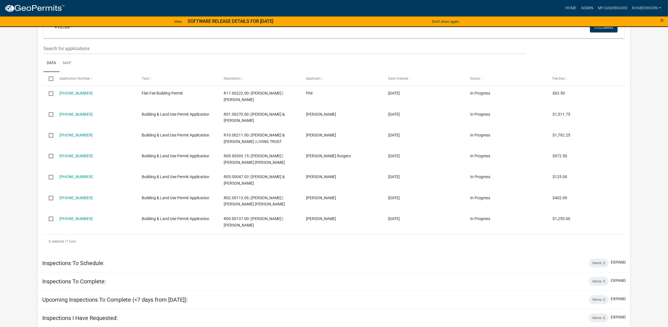
scroll to position [634, 0]
click at [583, 6] on link "Admin" at bounding box center [587, 8] width 17 height 11
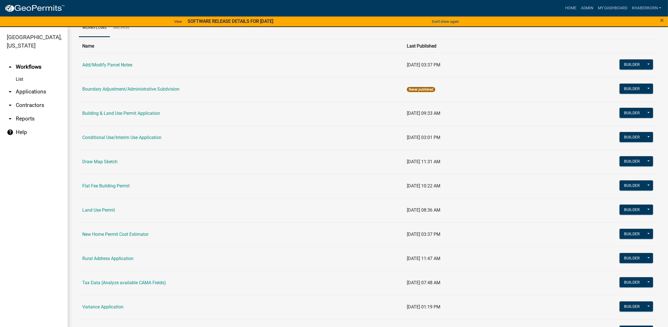
scroll to position [81, 0]
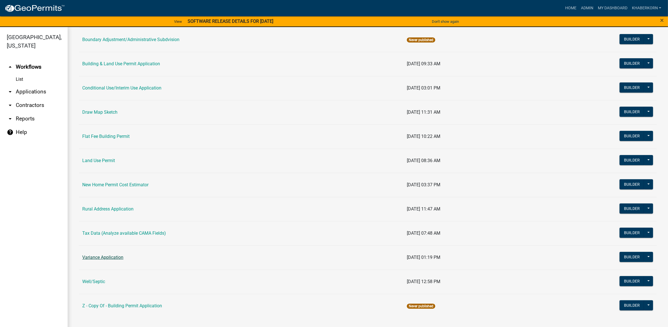
click at [105, 259] on link "Variance Application" at bounding box center [102, 257] width 41 height 5
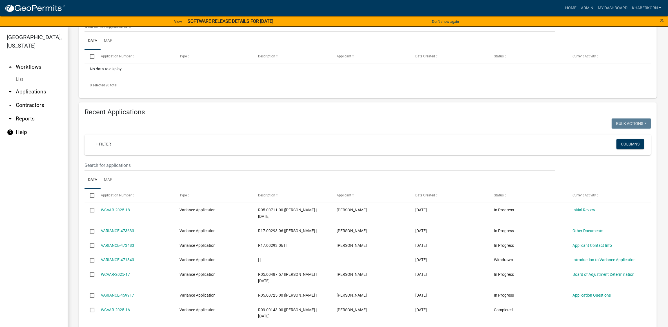
scroll to position [141, 0]
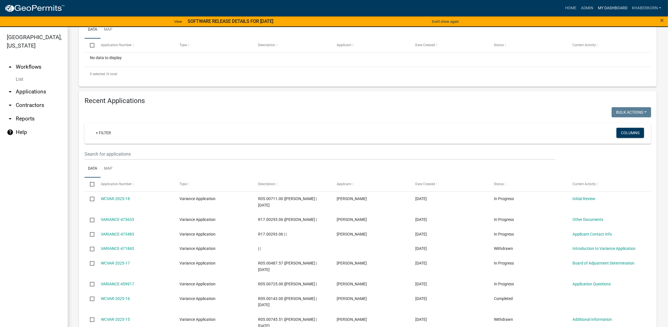
click at [606, 5] on link "My Dashboard" at bounding box center [613, 8] width 34 height 11
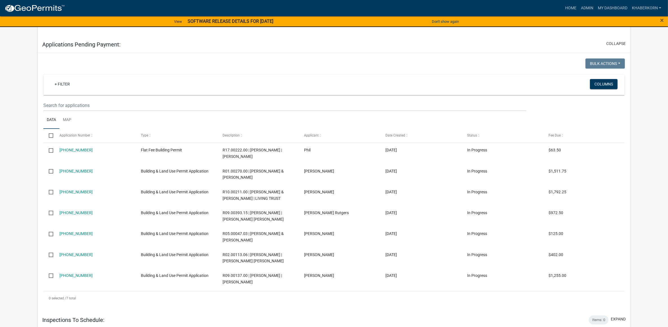
scroll to position [589, 0]
